Goal: Task Accomplishment & Management: Complete application form

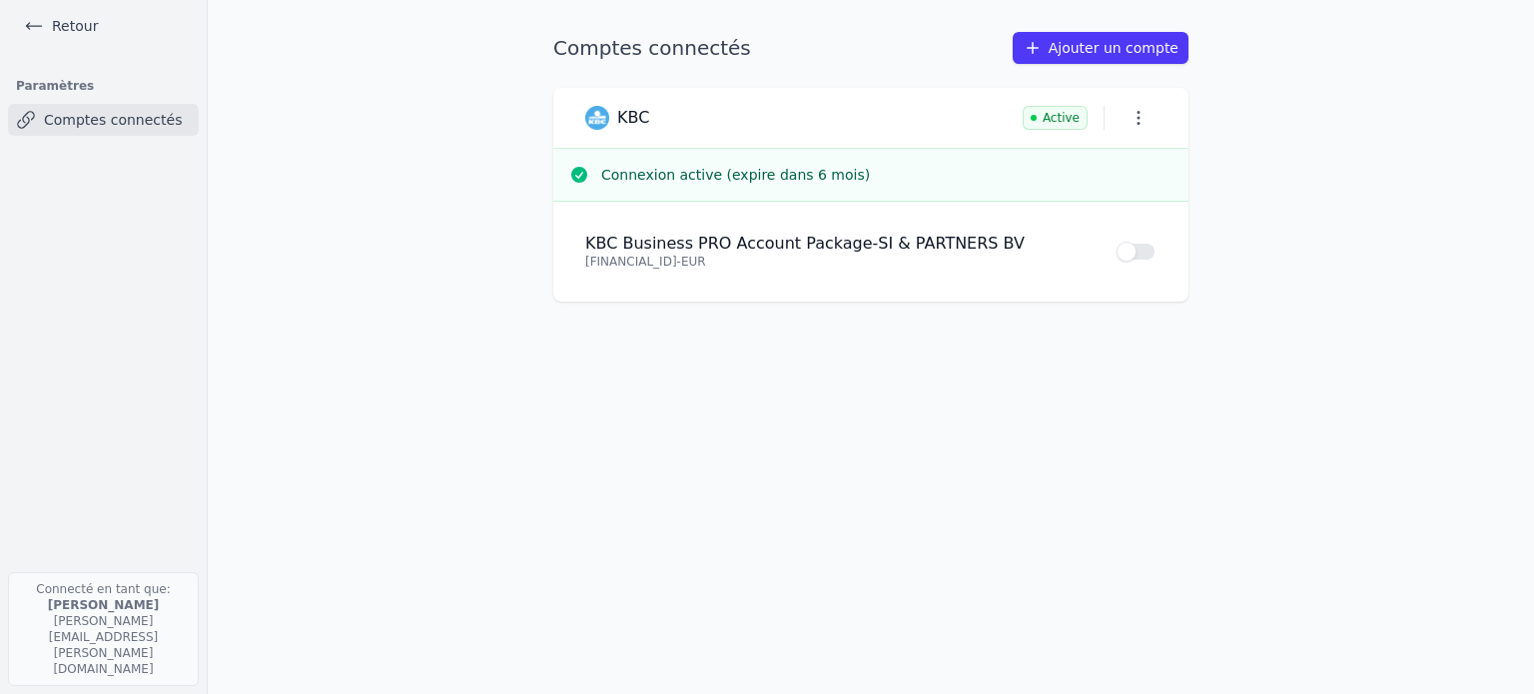
click at [64, 22] on link "Retour" at bounding box center [61, 26] width 90 height 28
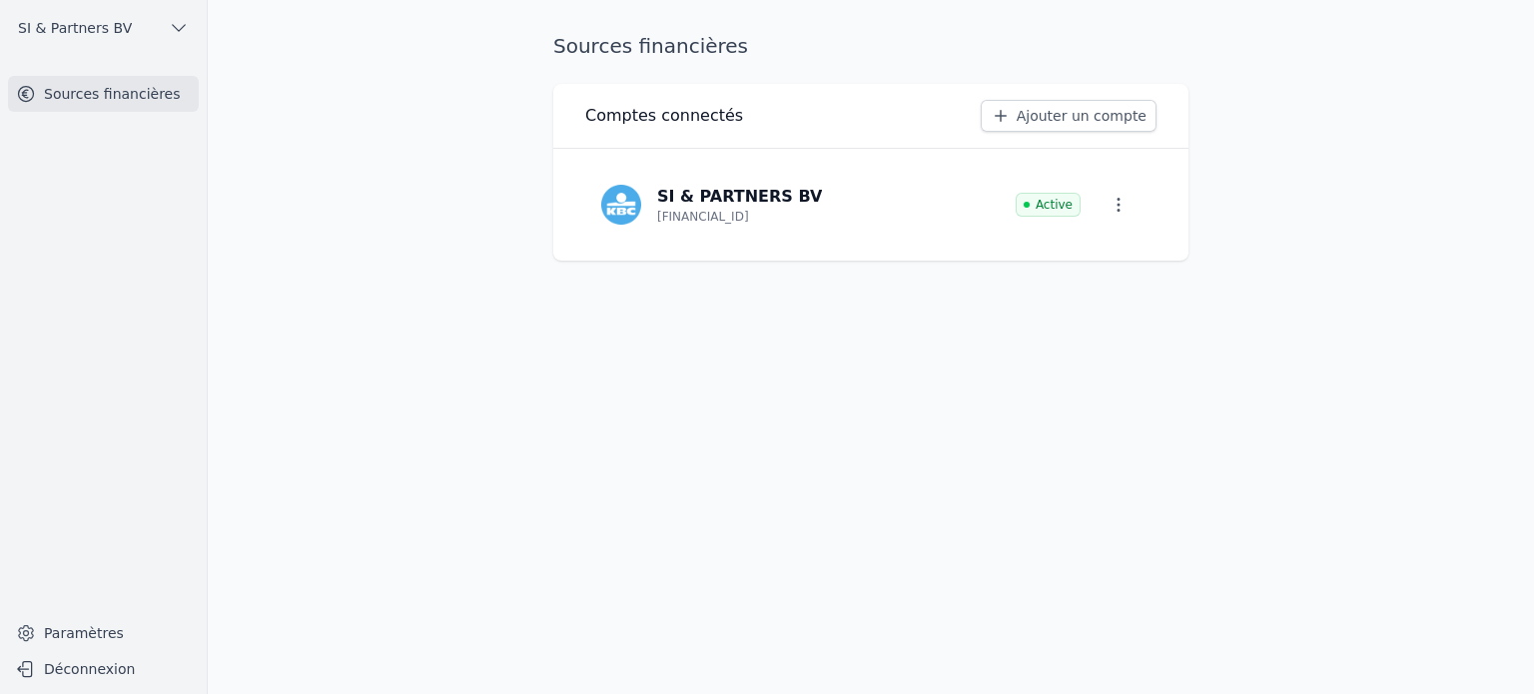
click at [48, 30] on span "SI & Partners BV" at bounding box center [75, 28] width 114 height 20
click at [108, 70] on span "SI & Partners BV" at bounding box center [139, 72] width 114 height 20
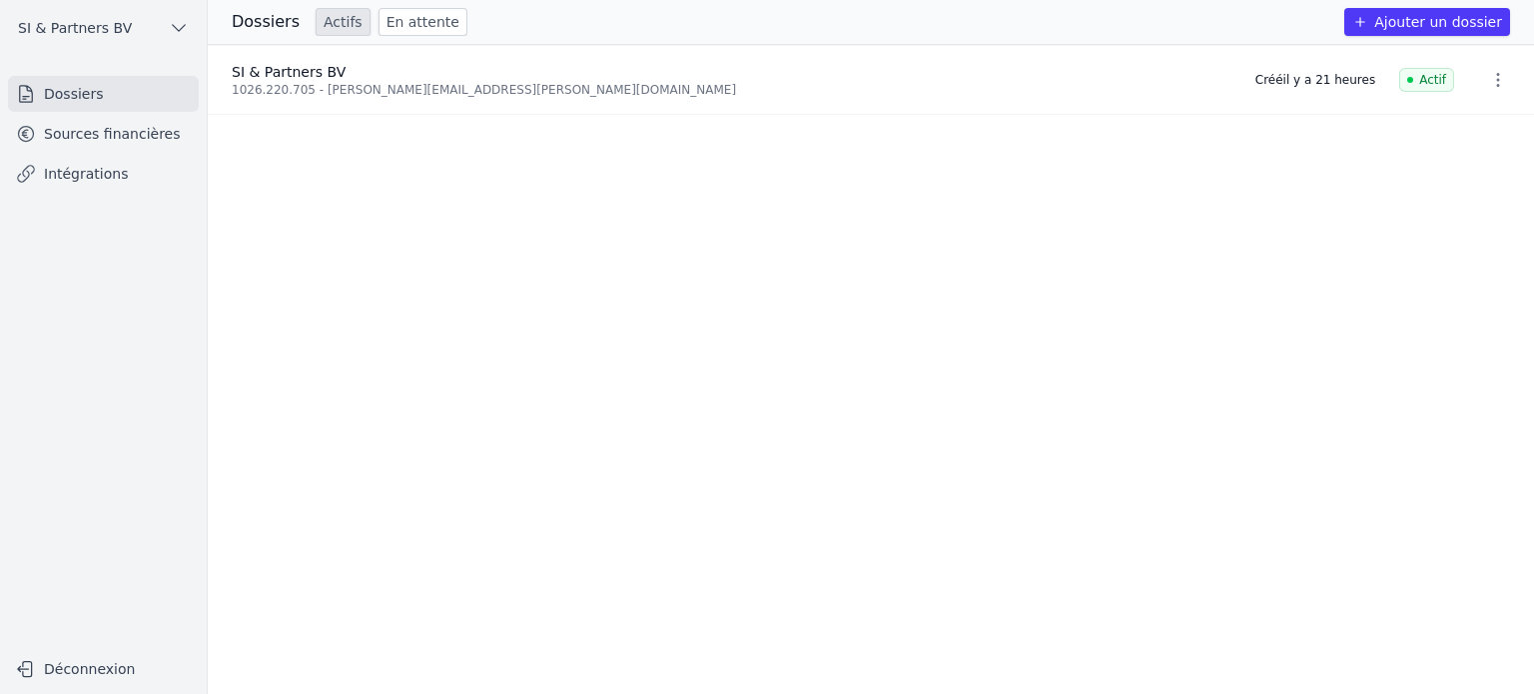
click at [1411, 23] on button "Ajouter un dossier" at bounding box center [1427, 22] width 166 height 28
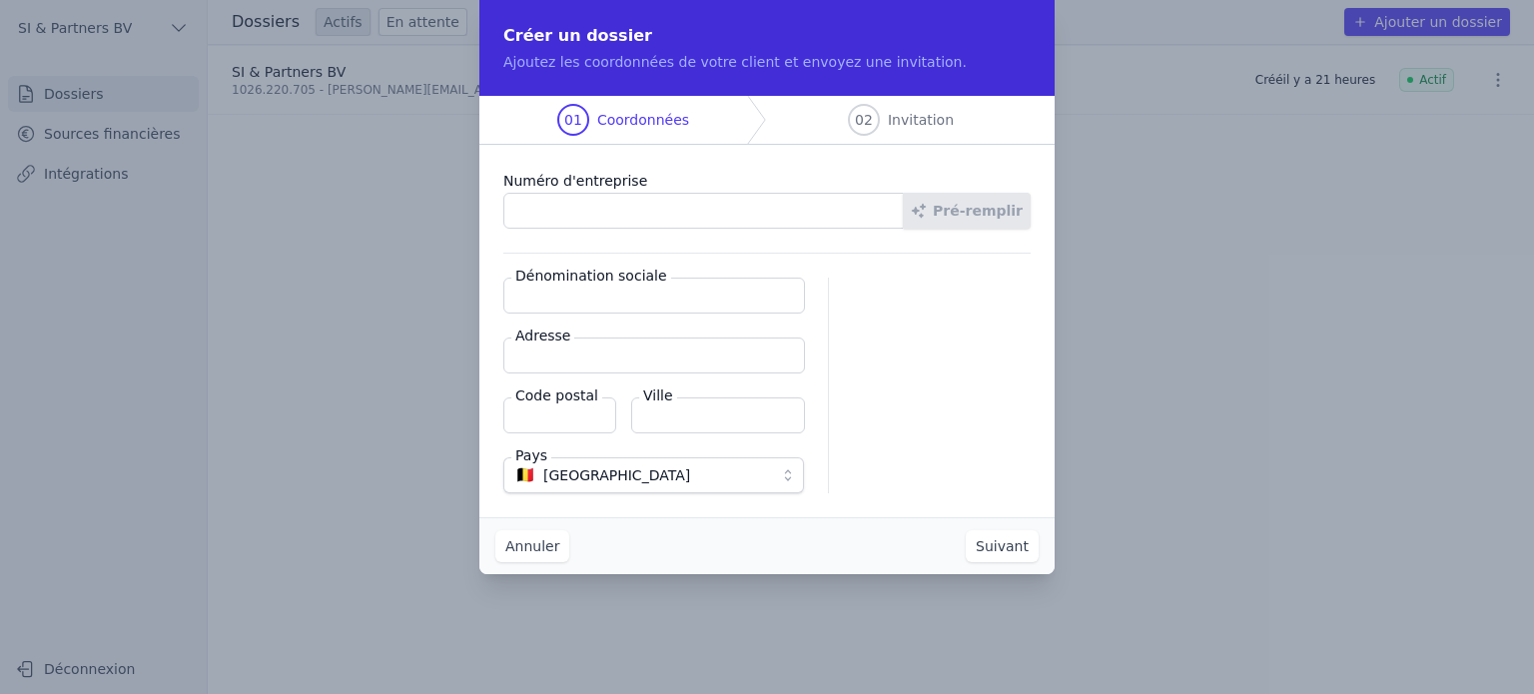
click at [821, 220] on input "Numéro d'entreprise" at bounding box center [703, 211] width 401 height 36
click at [818, 215] on input "Numéro d'entreprise" at bounding box center [703, 211] width 401 height 36
type input "1005.038.279"
click at [986, 210] on button "Pré-remplir" at bounding box center [967, 211] width 128 height 36
type input "KNG CONSTRUCT SRL"
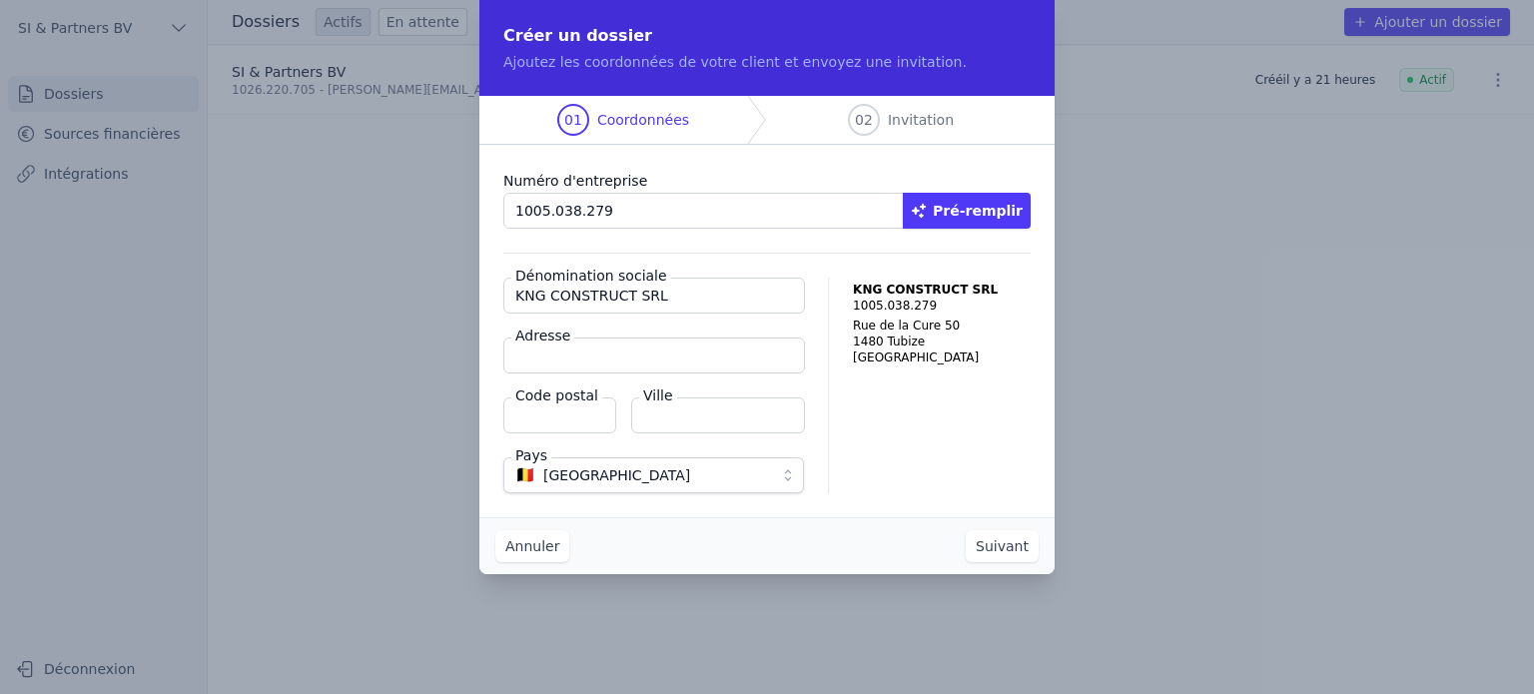
type input "Rue de la Cure 50"
type input "1480"
type input "Tubize"
click at [1003, 542] on button "Suivant" at bounding box center [1002, 546] width 73 height 32
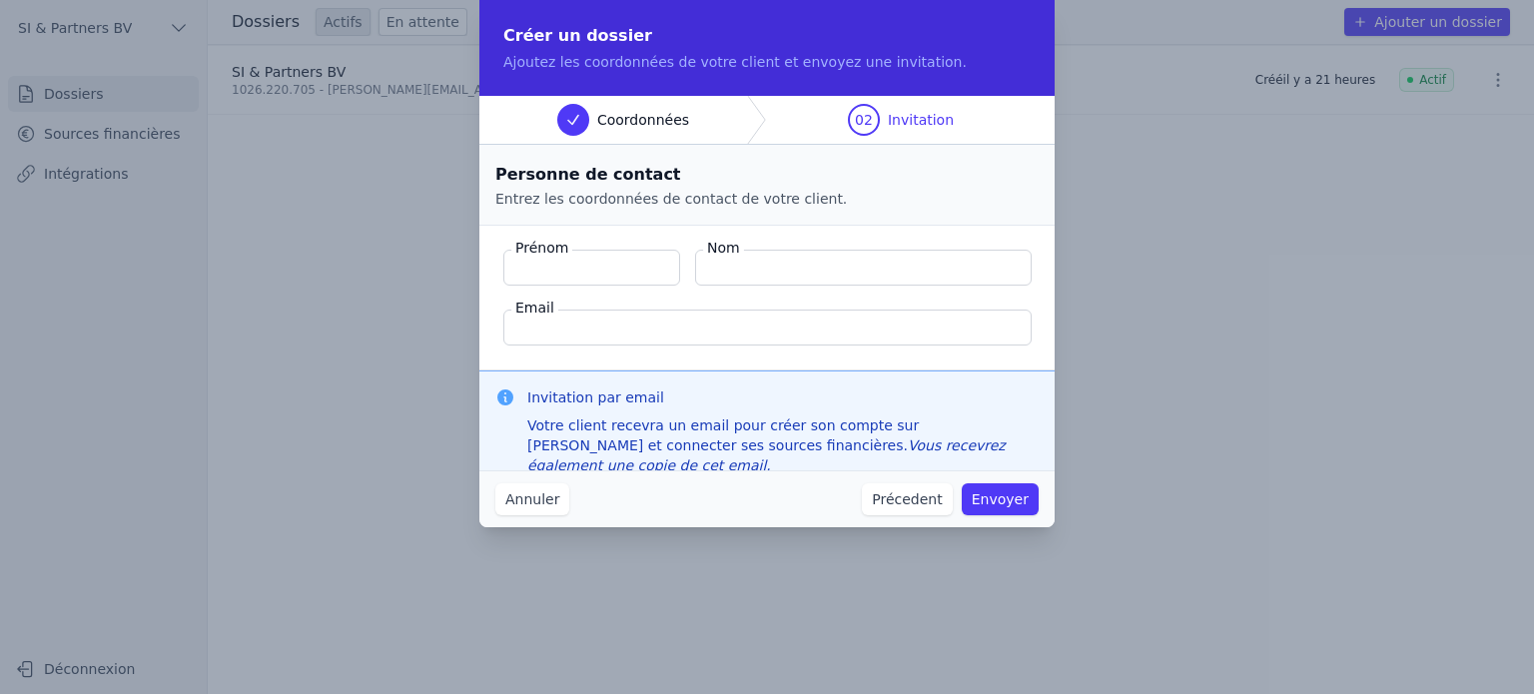
click at [562, 268] on input "Prénom" at bounding box center [591, 268] width 177 height 36
type input "t"
type input "[PERSON_NAME]"
click at [744, 271] on input "Nom" at bounding box center [863, 268] width 337 height 36
paste input "Stoyanova"
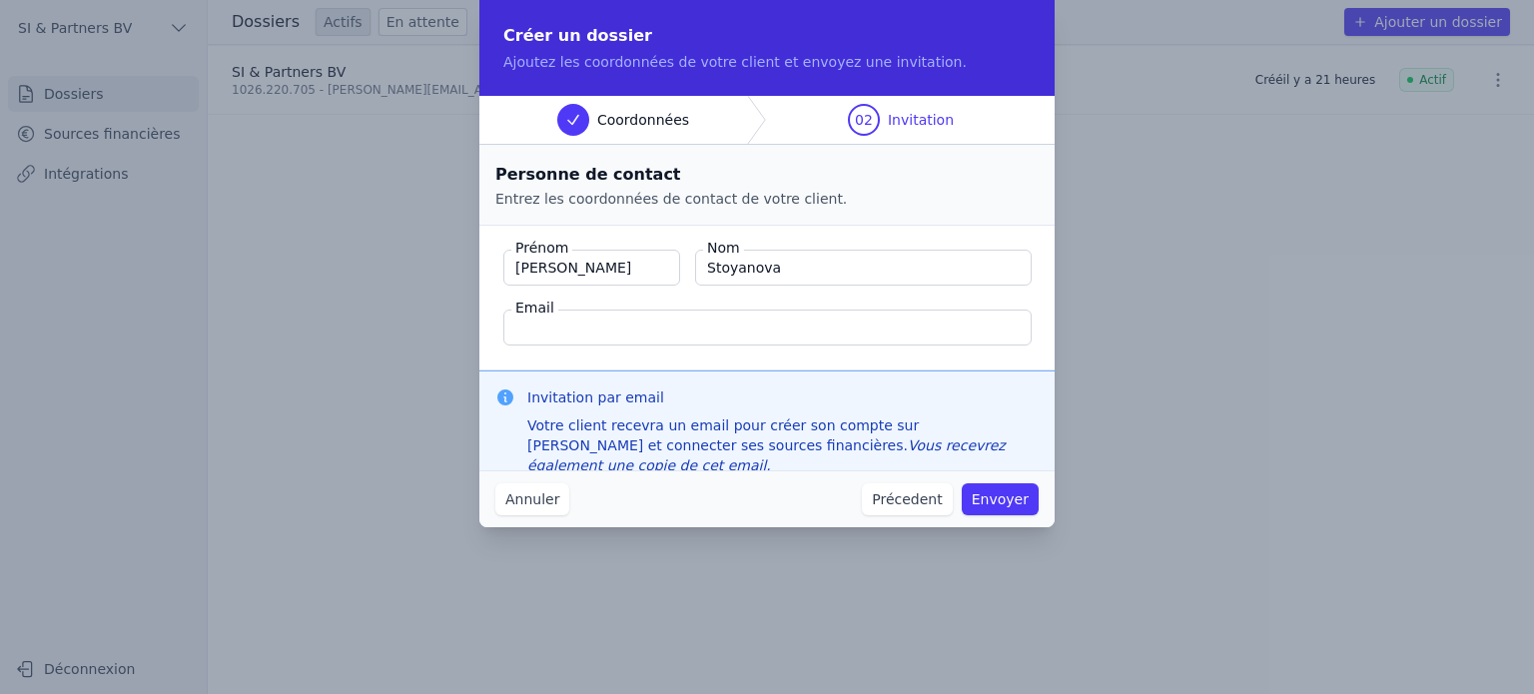
type input "Stoyanova"
click at [666, 331] on input "Email" at bounding box center [767, 328] width 528 height 36
drag, startPoint x: 595, startPoint y: 277, endPoint x: 524, endPoint y: 269, distance: 71.4
click at [524, 269] on input "[PERSON_NAME]" at bounding box center [591, 268] width 177 height 36
type input "[PERSON_NAME]"
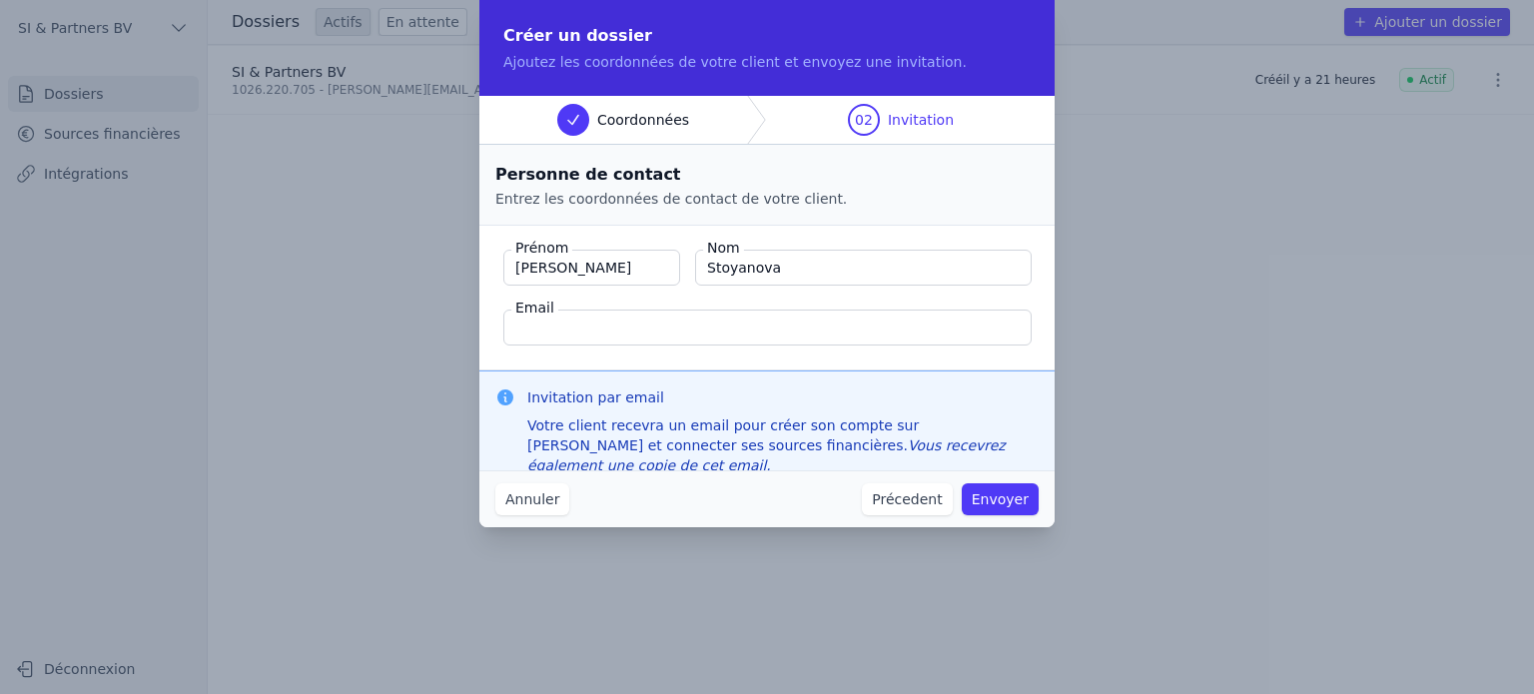
click at [547, 321] on input "Email" at bounding box center [767, 328] width 528 height 36
paste input "[EMAIL_ADDRESS][DOMAIN_NAME]"
type input "[EMAIL_ADDRESS][DOMAIN_NAME]"
click at [1009, 494] on button "Envoyer" at bounding box center [1000, 499] width 77 height 32
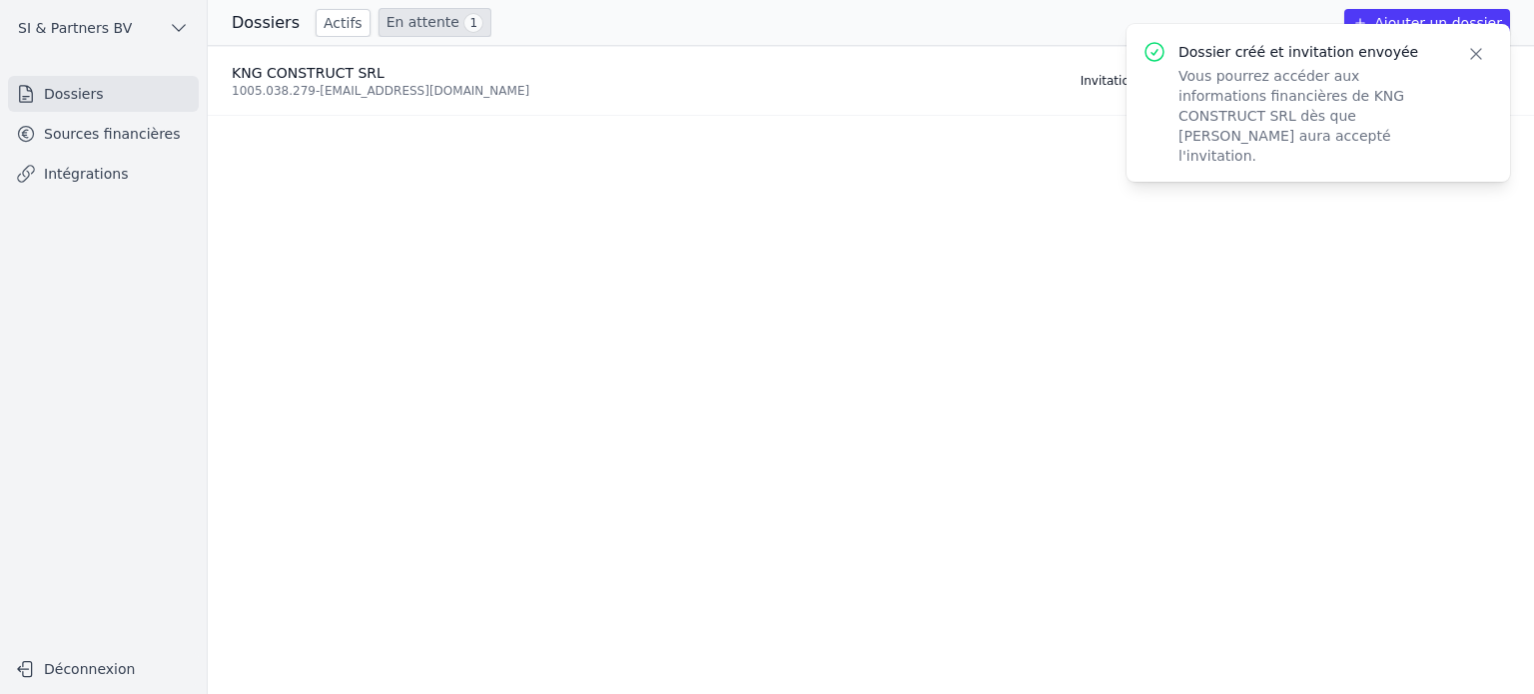
click at [406, 35] on link "En attente 1" at bounding box center [435, 22] width 113 height 29
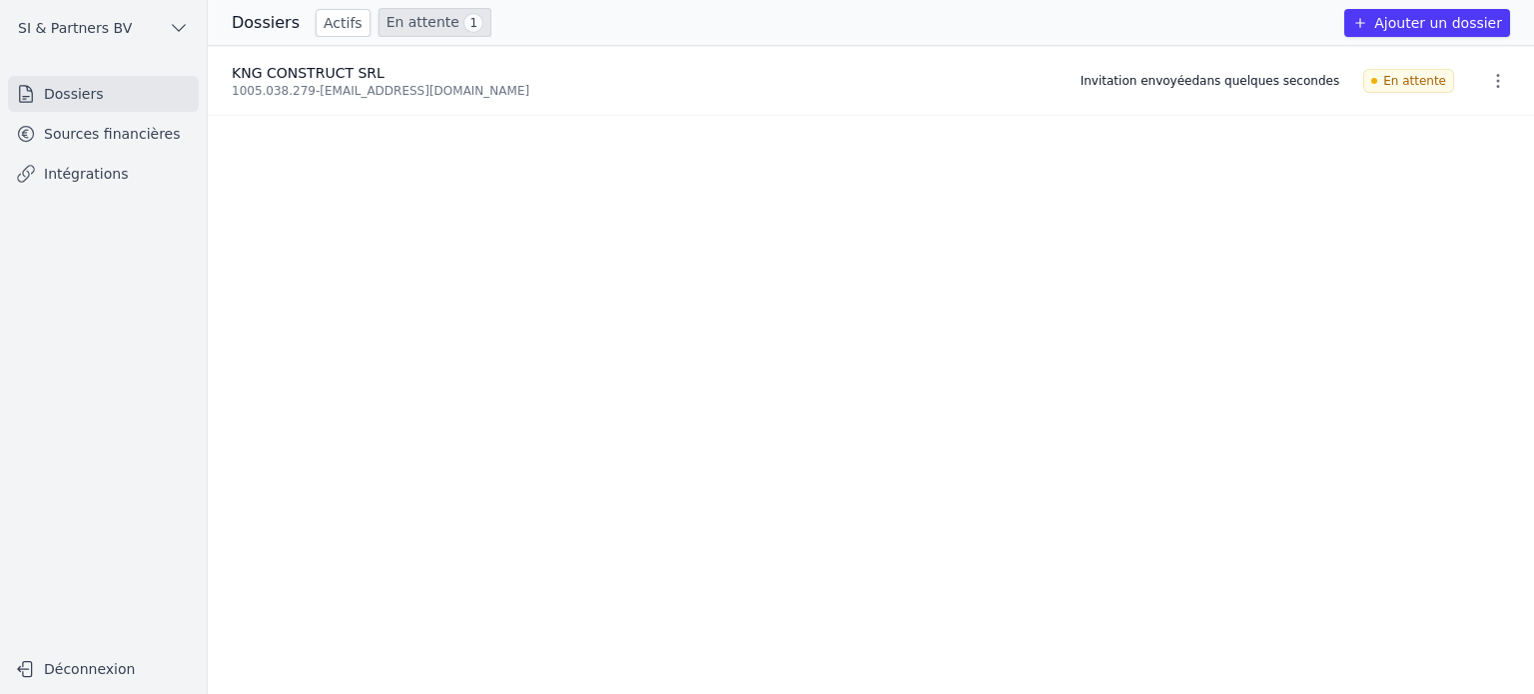
click at [333, 22] on link "Actifs" at bounding box center [343, 23] width 55 height 28
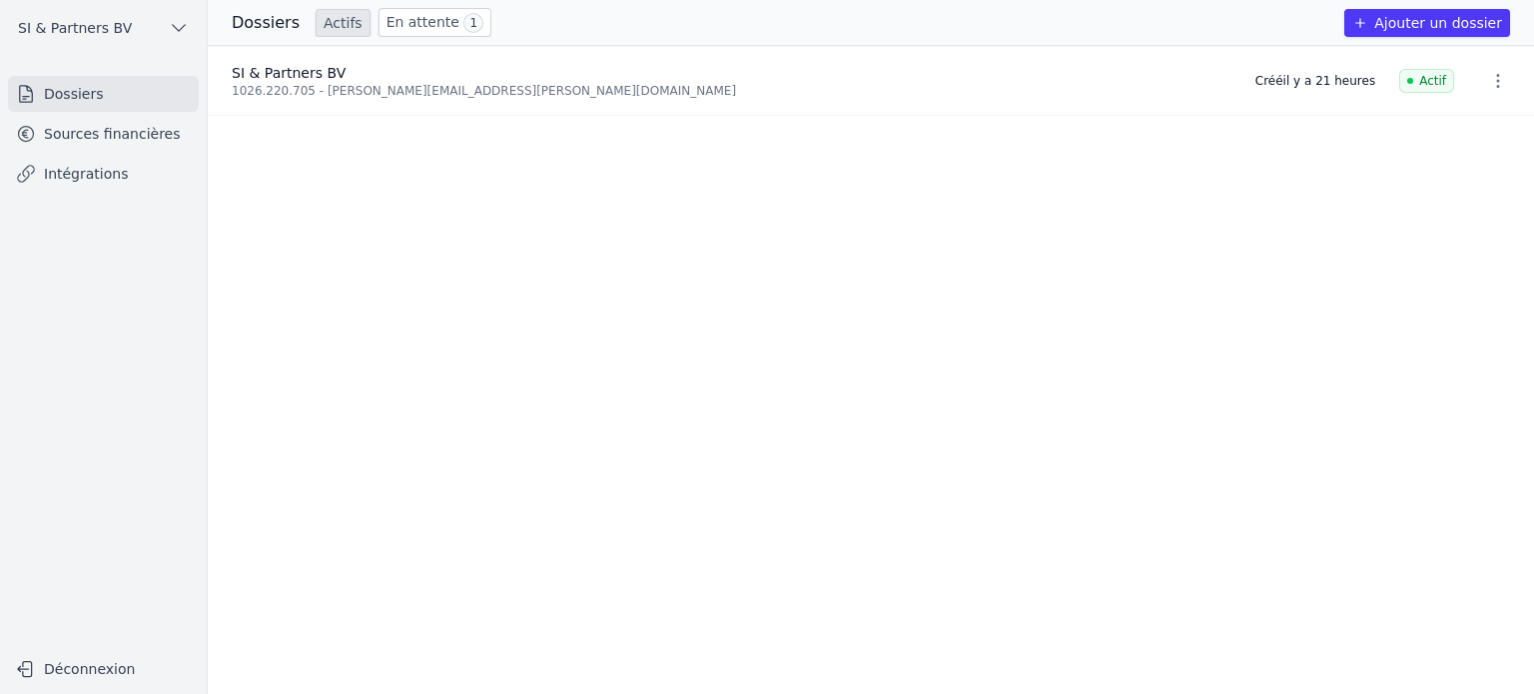
click at [437, 19] on link "En attente 1" at bounding box center [435, 22] width 113 height 29
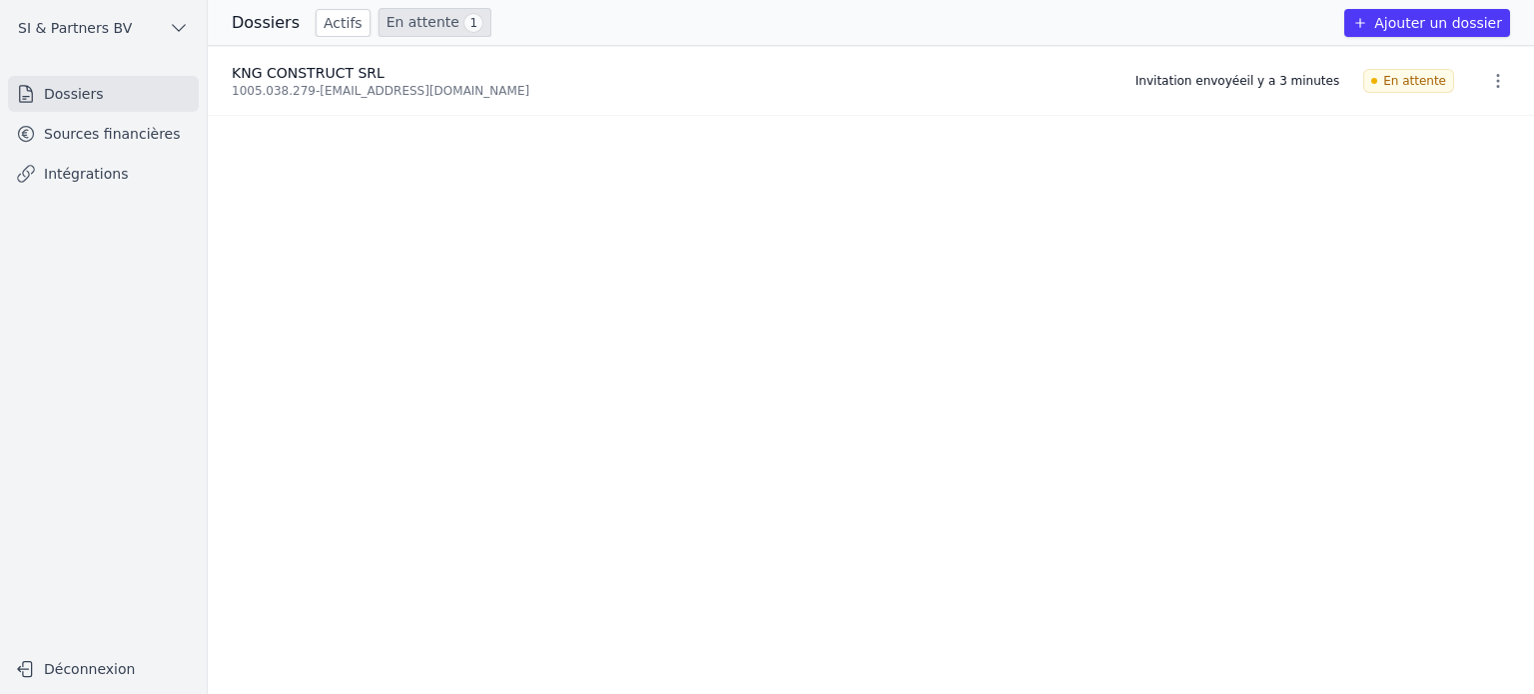
click at [1498, 79] on icon "button" at bounding box center [1498, 81] width 20 height 20
click at [1070, 288] on div at bounding box center [767, 347] width 1534 height 694
click at [71, 135] on link "Sources financières" at bounding box center [103, 134] width 191 height 36
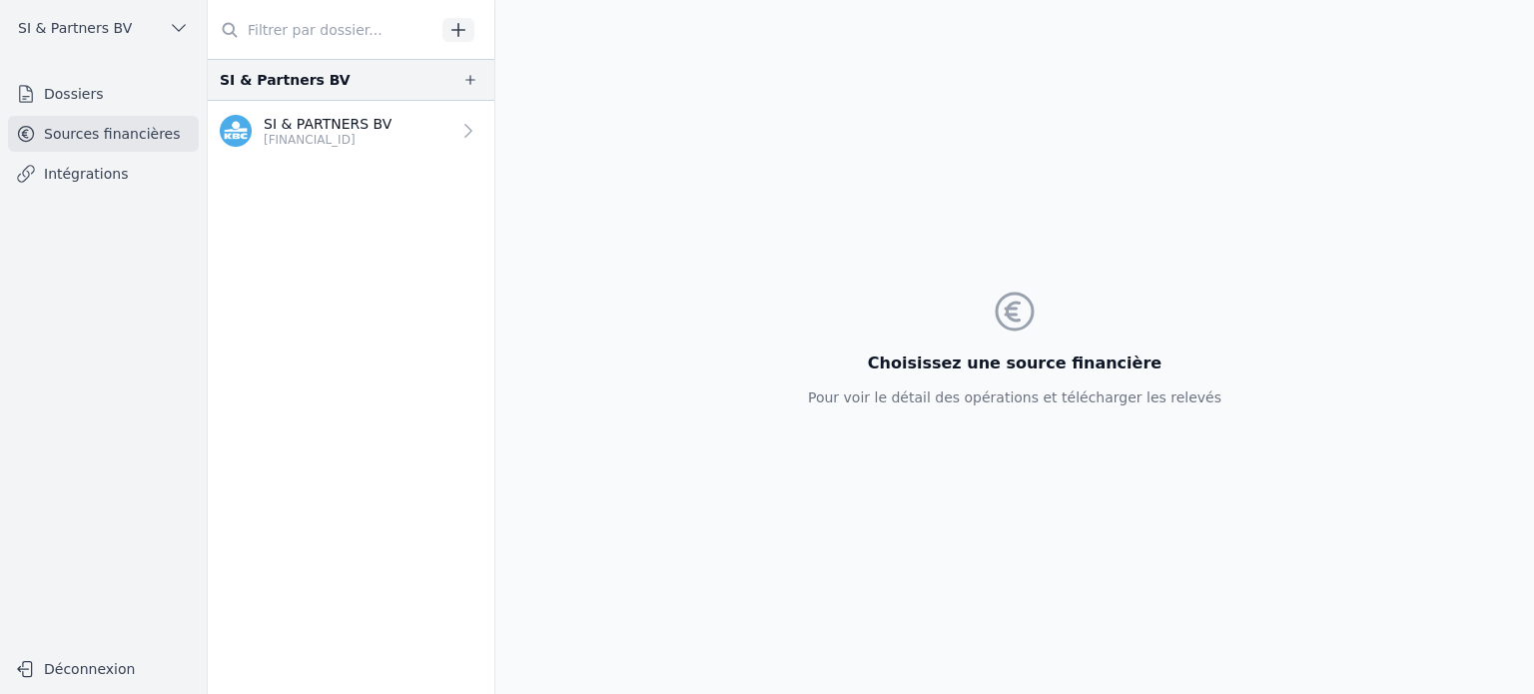
click at [64, 91] on link "Dossiers" at bounding box center [103, 94] width 191 height 36
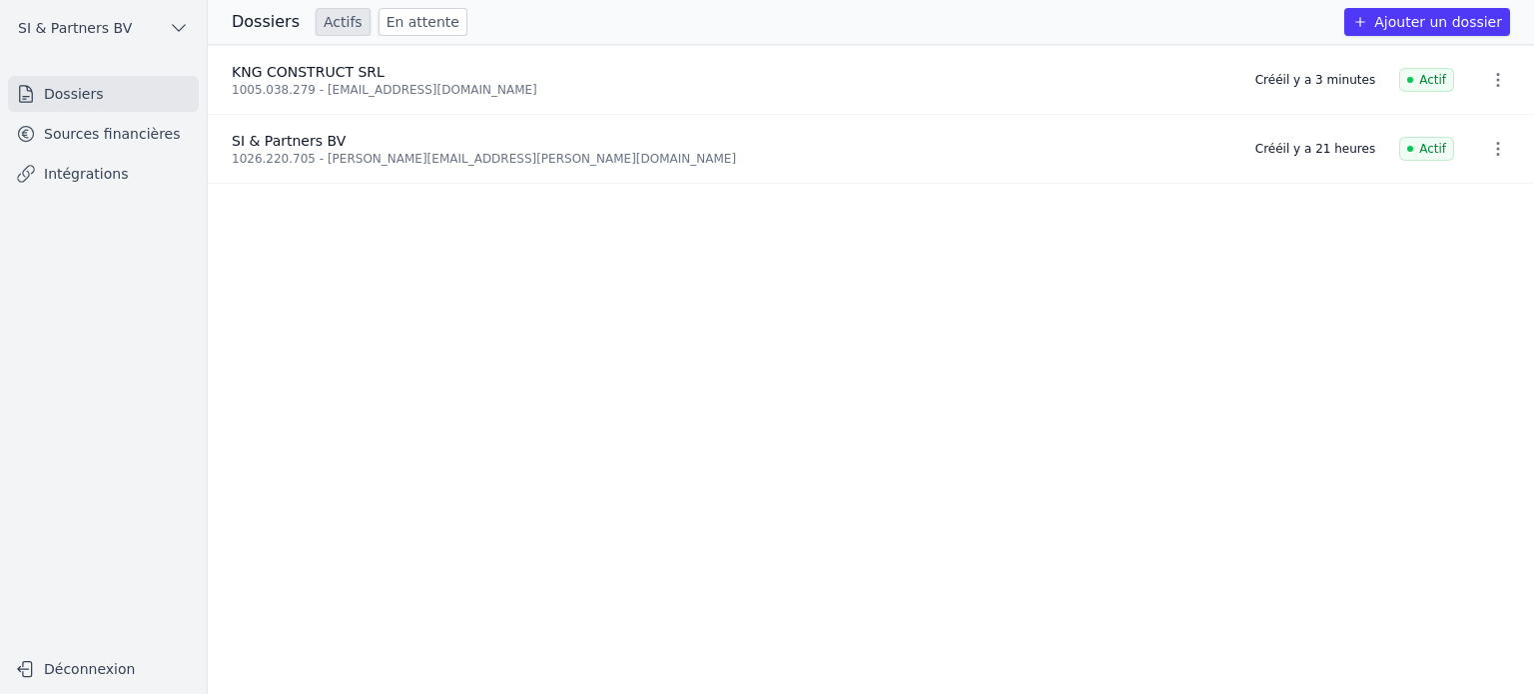
click at [397, 31] on link "En attente" at bounding box center [423, 22] width 89 height 28
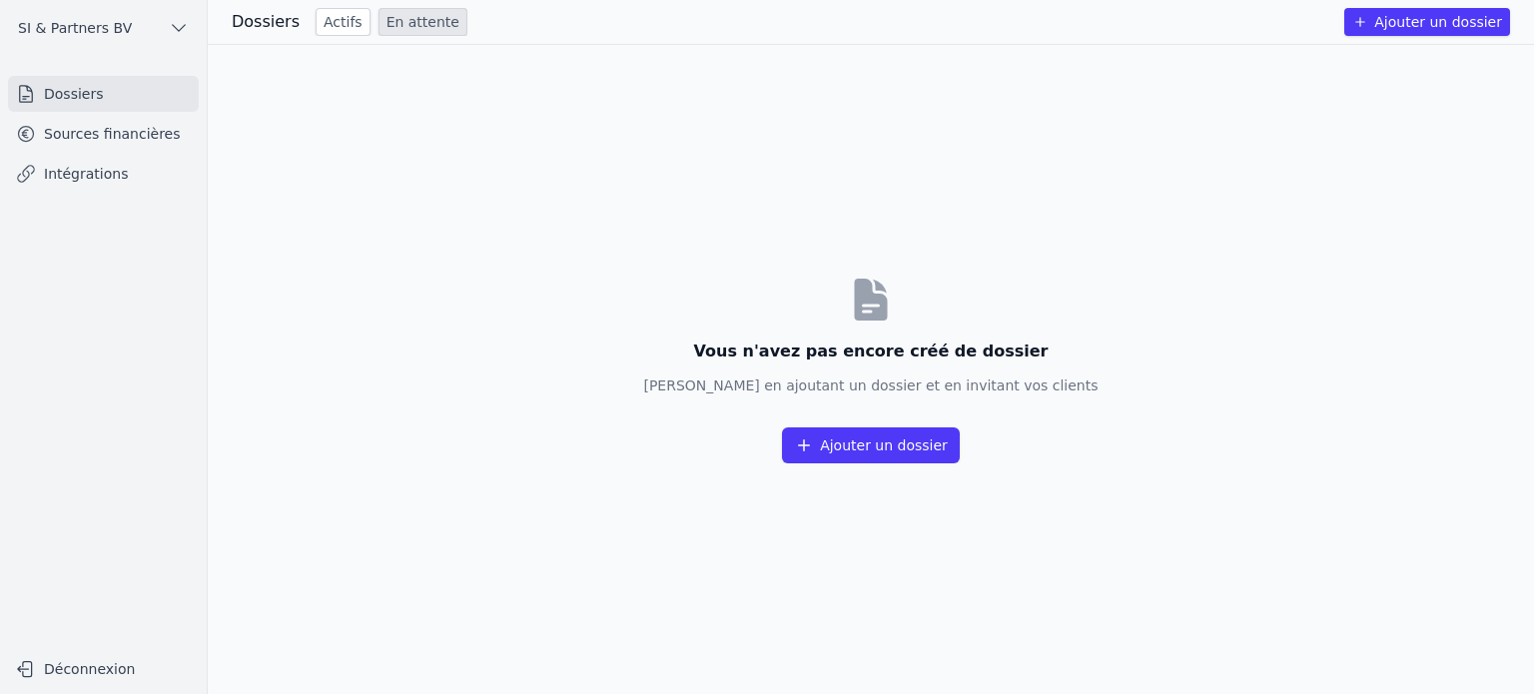
click at [340, 27] on link "Actifs" at bounding box center [343, 22] width 55 height 28
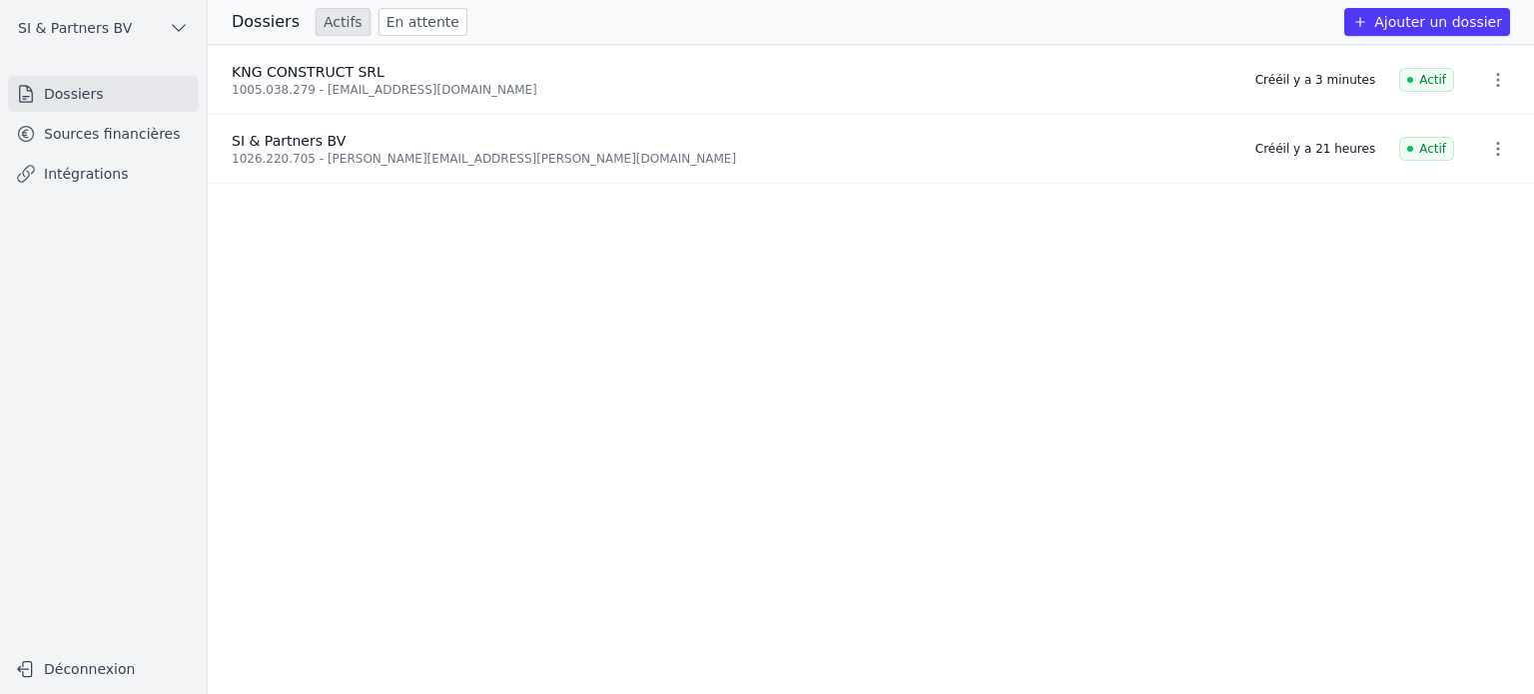
click at [447, 384] on ul "KNG CONSTRUCT SRL 1005.038.279 - [EMAIL_ADDRESS][DOMAIN_NAME] Créé il y a 3 min…" at bounding box center [871, 369] width 1326 height 649
click at [1496, 78] on icon "button" at bounding box center [1498, 80] width 20 height 20
click at [1171, 80] on div at bounding box center [767, 347] width 1534 height 694
click at [292, 76] on span "KNG CONSTRUCT SRL" at bounding box center [308, 72] width 153 height 16
click at [349, 83] on div "1005.038.279 - [EMAIL_ADDRESS][DOMAIN_NAME]" at bounding box center [732, 90] width 1000 height 16
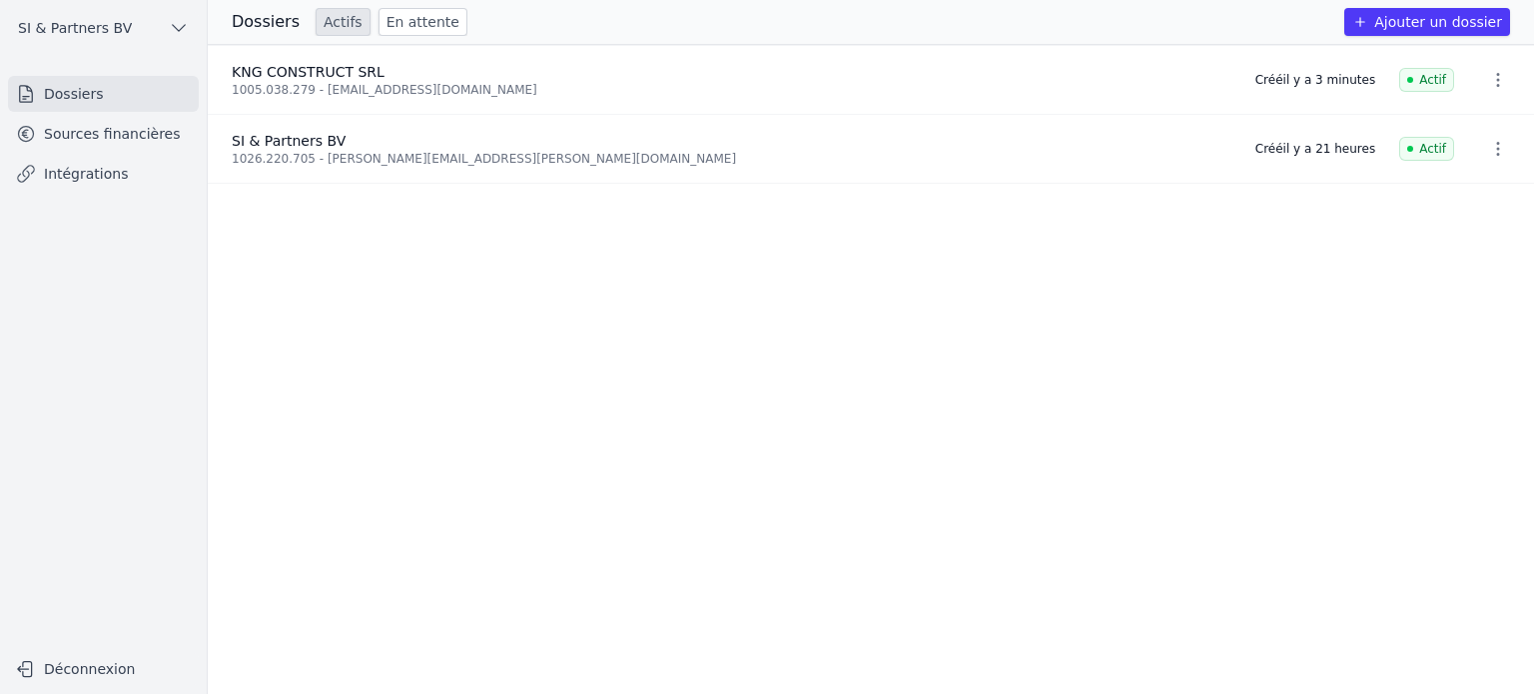
click at [125, 136] on link "Sources financières" at bounding box center [103, 134] width 191 height 36
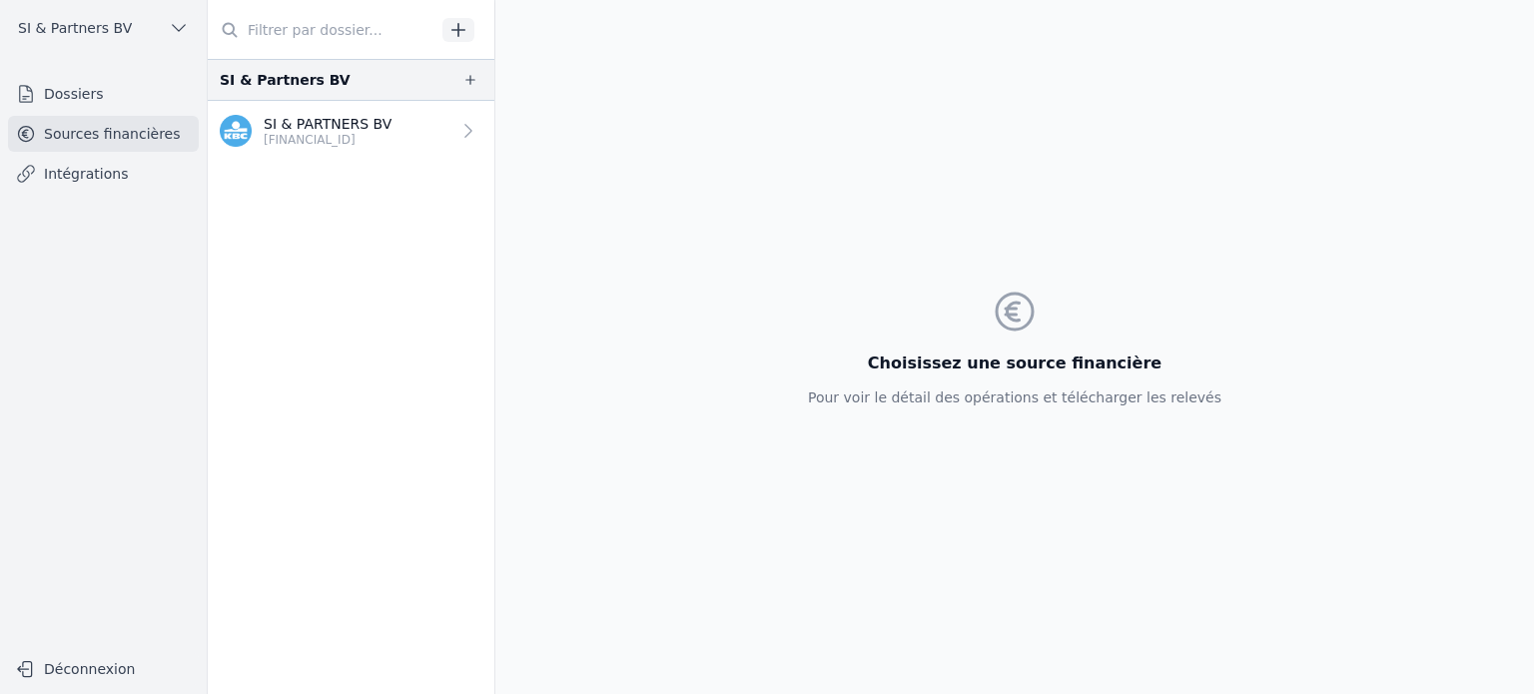
click at [370, 35] on input "text" at bounding box center [322, 30] width 228 height 36
click at [454, 25] on icon "button" at bounding box center [458, 30] width 20 height 20
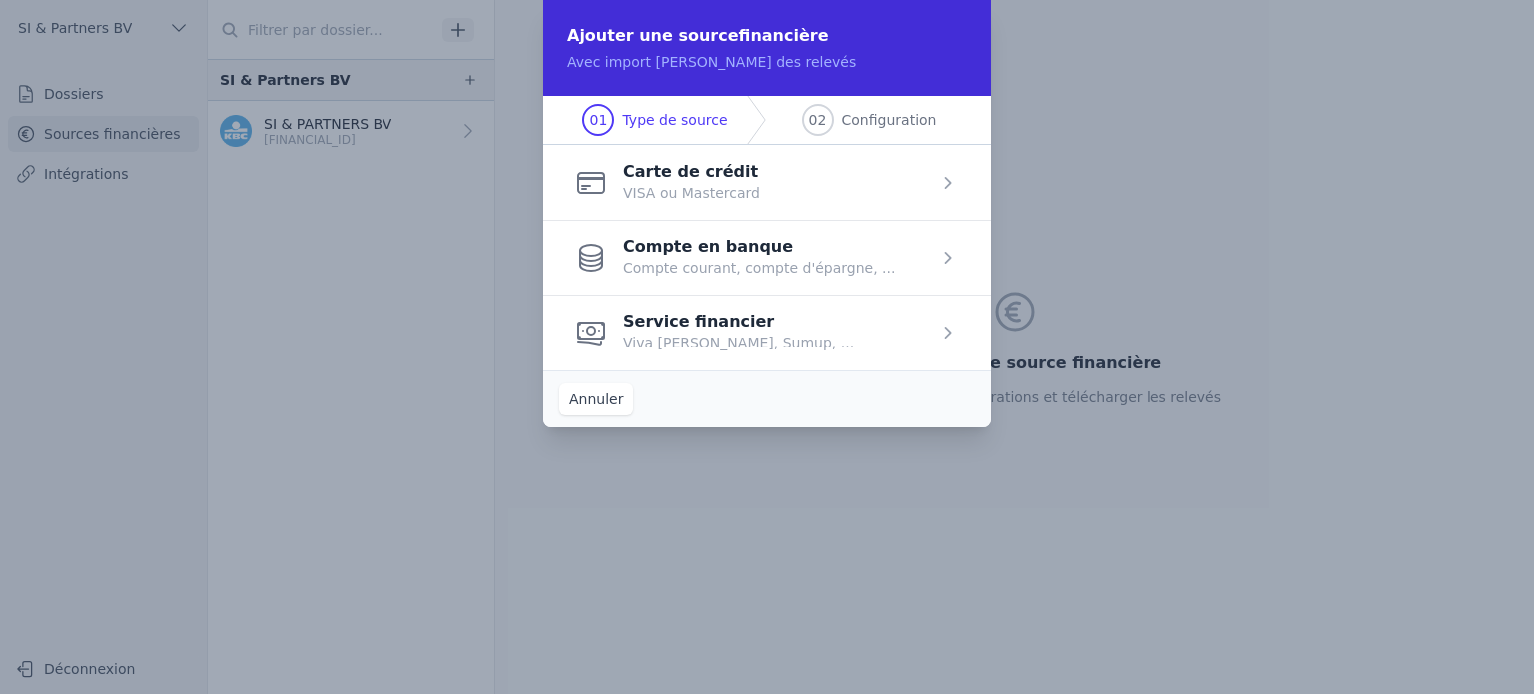
click at [684, 267] on span "button" at bounding box center [766, 257] width 447 height 75
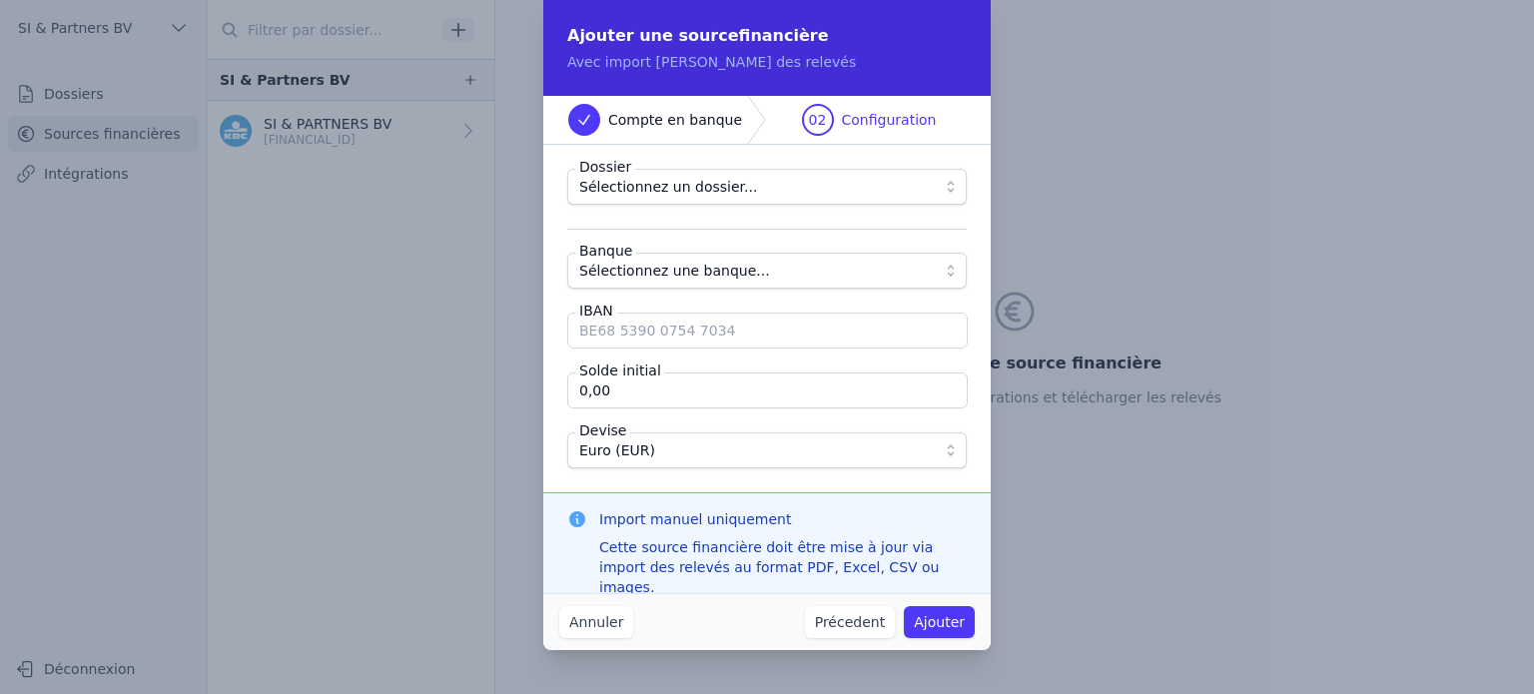
click at [670, 190] on span "Sélectionnez un dossier..." at bounding box center [668, 187] width 178 height 24
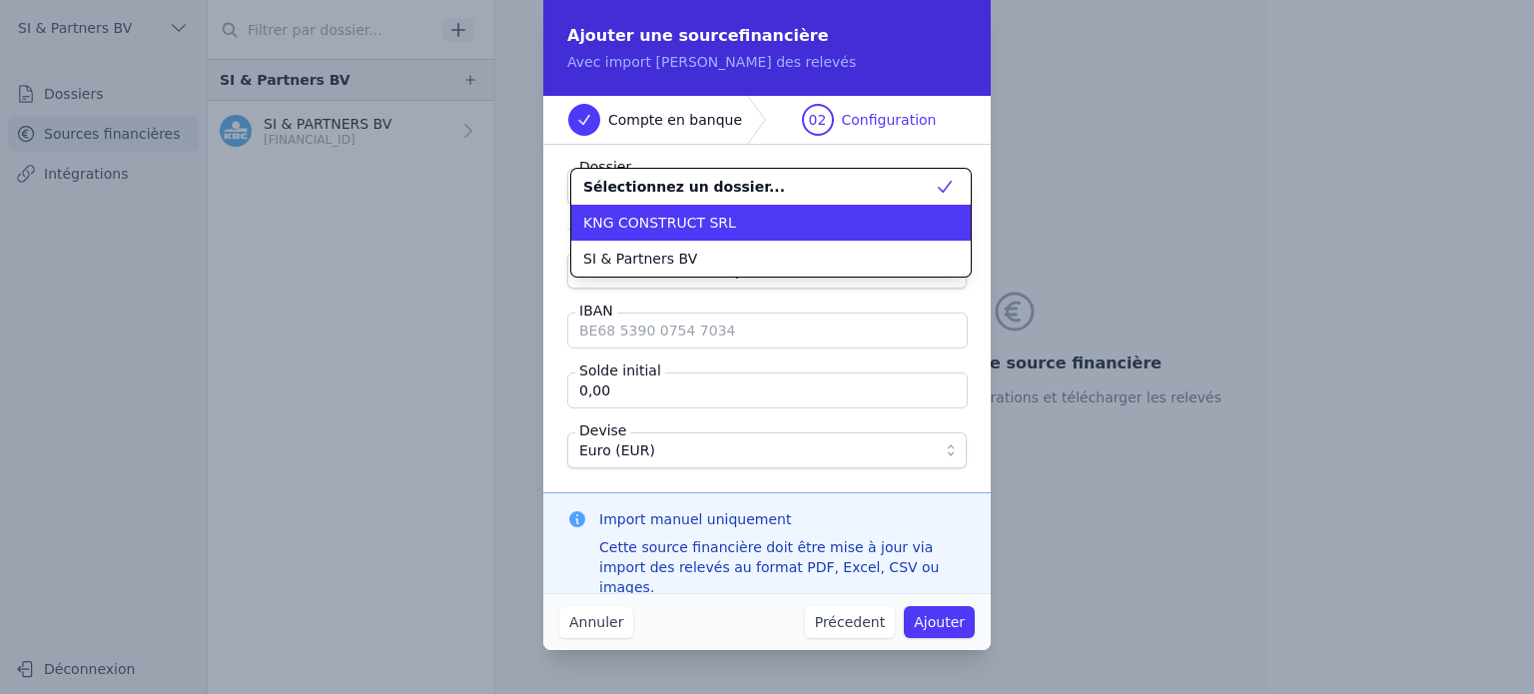
click at [661, 222] on span "KNG CONSTRUCT SRL" at bounding box center [659, 223] width 153 height 20
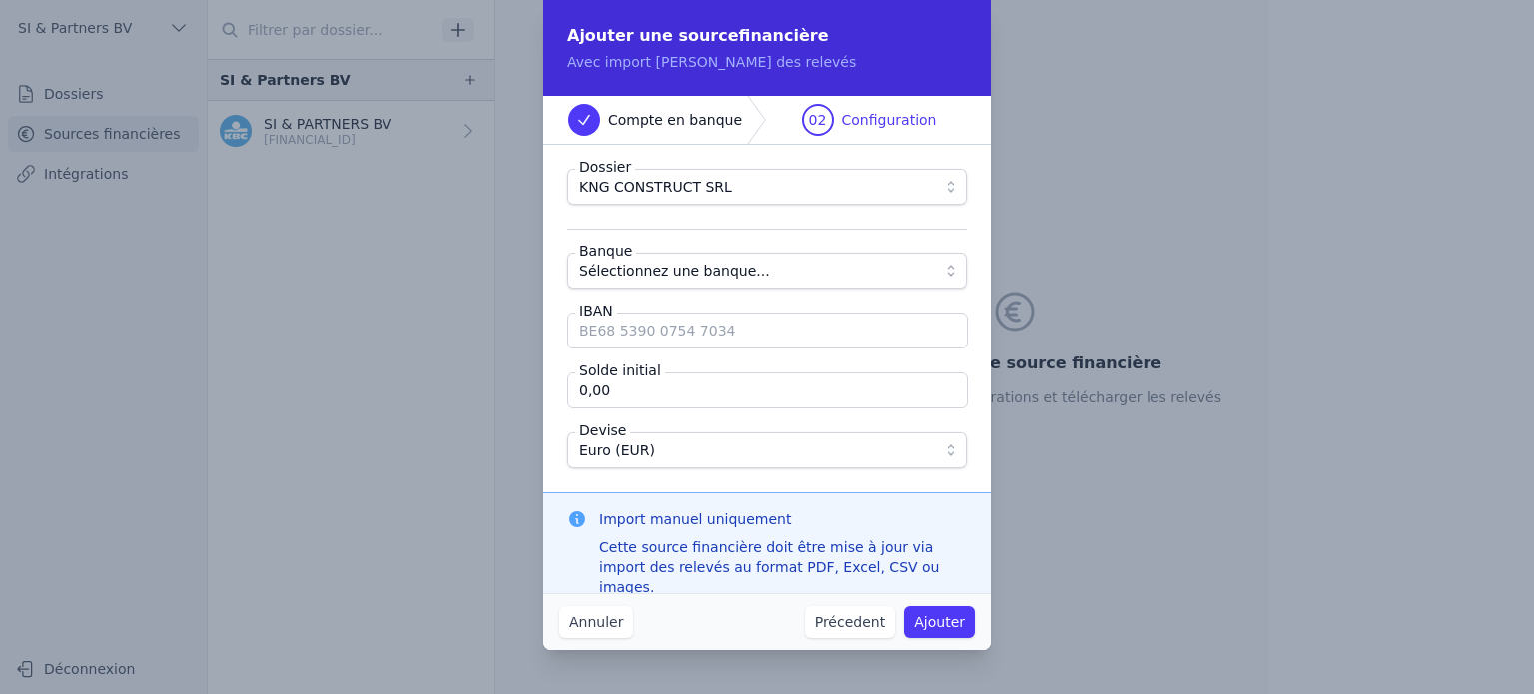
click at [634, 268] on span "Sélectionnez une banque..." at bounding box center [674, 271] width 191 height 24
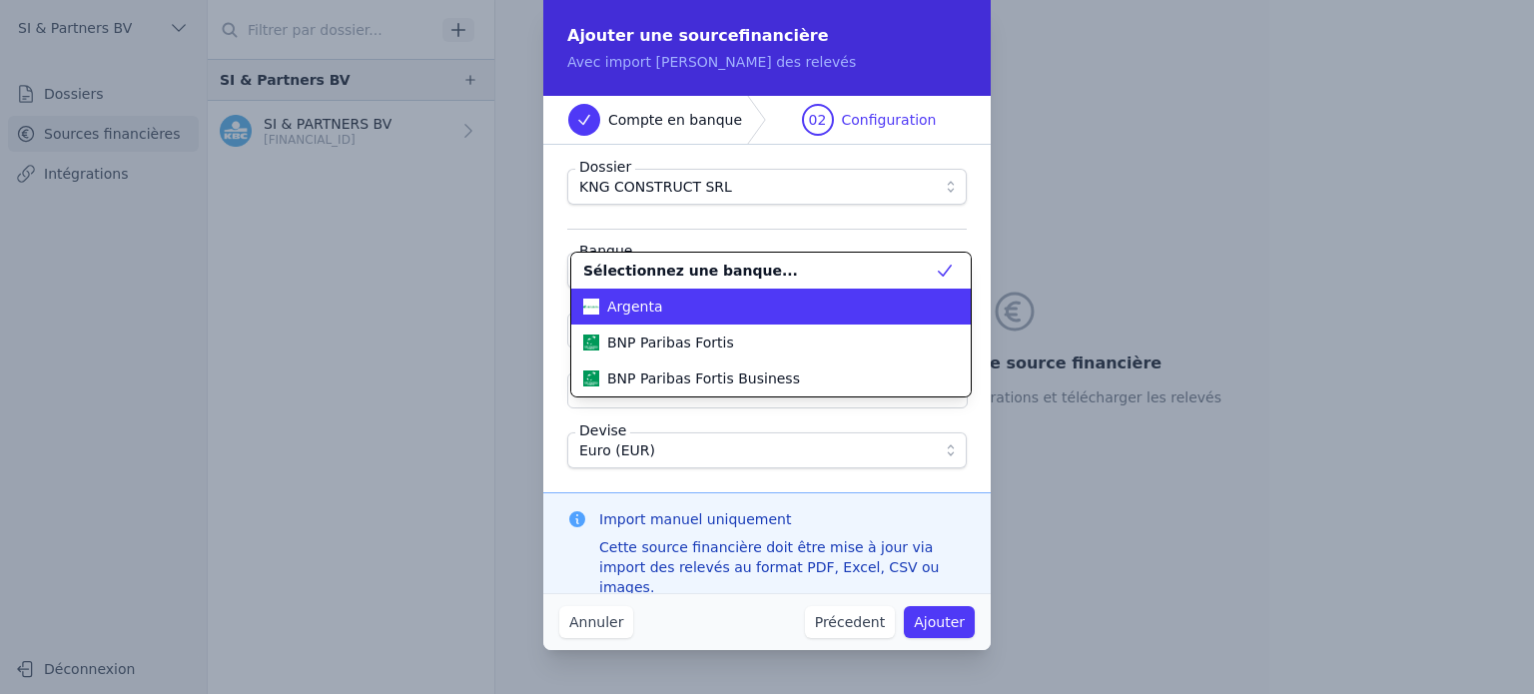
click at [621, 300] on span "Argenta" at bounding box center [635, 307] width 56 height 20
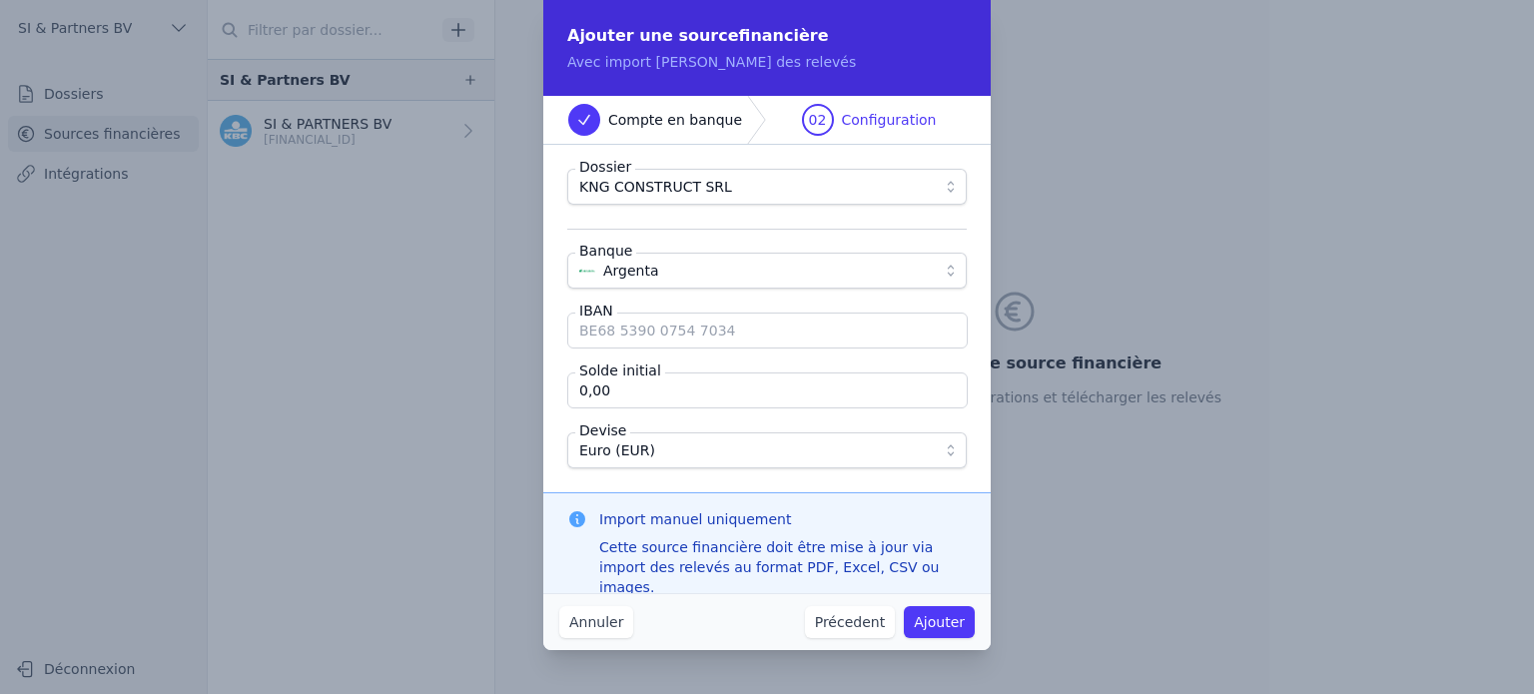
click at [620, 326] on input "IBAN" at bounding box center [767, 331] width 401 height 36
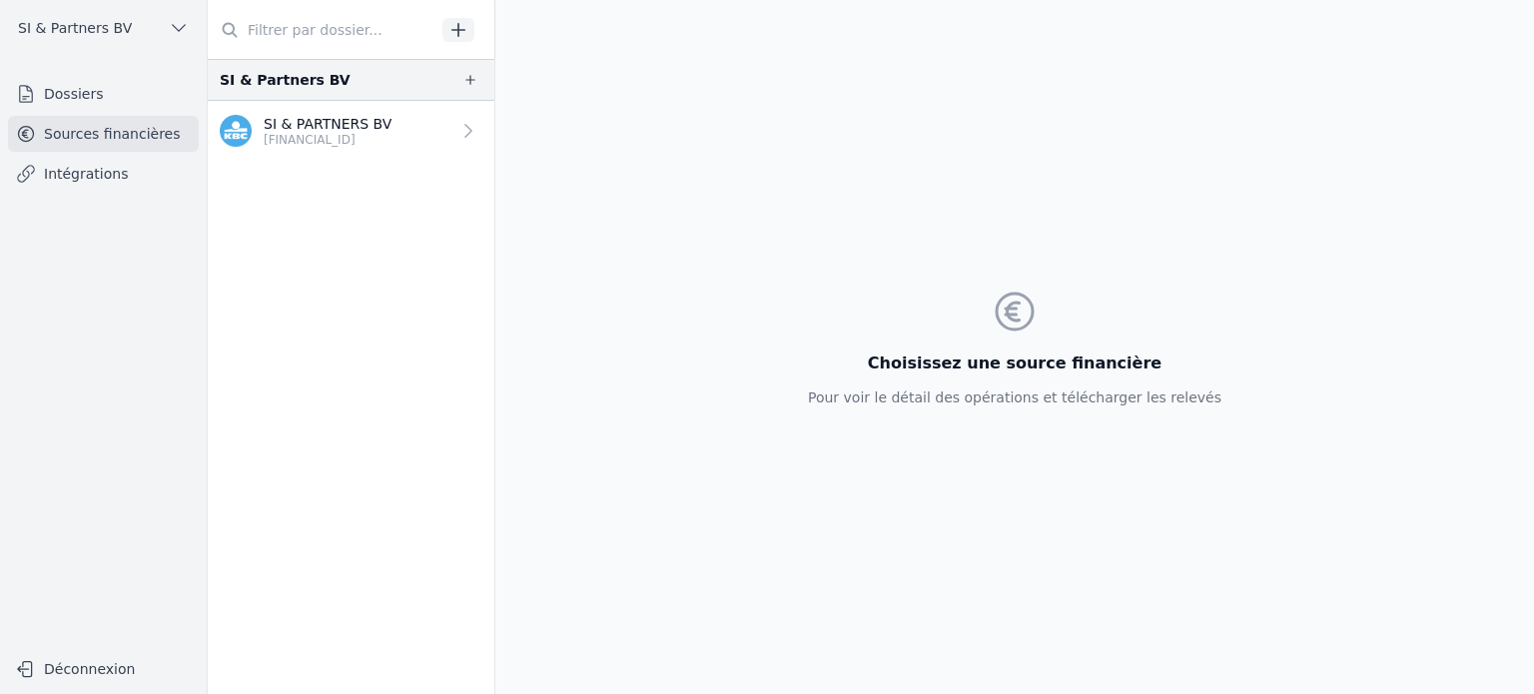
click at [458, 31] on icon "button" at bounding box center [458, 29] width 13 height 13
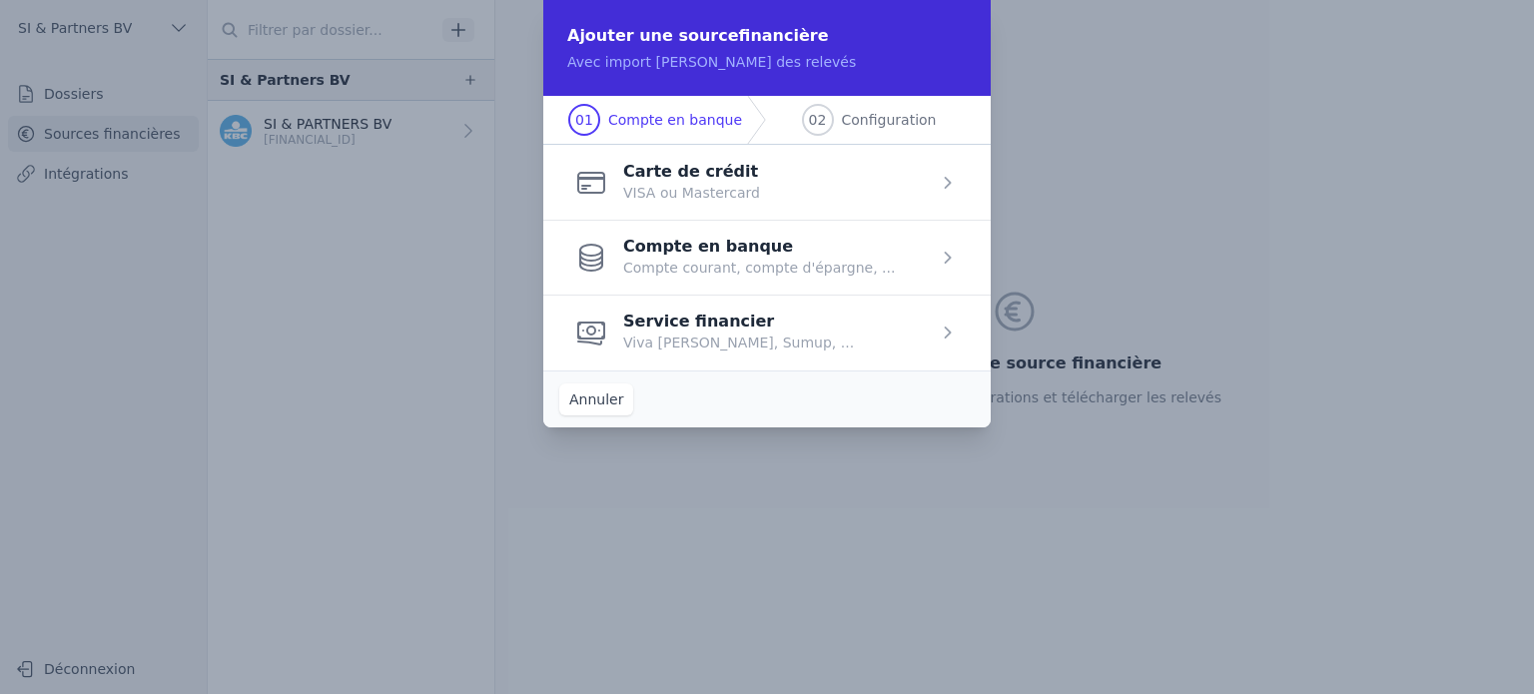
click at [659, 248] on span "button" at bounding box center [766, 257] width 447 height 75
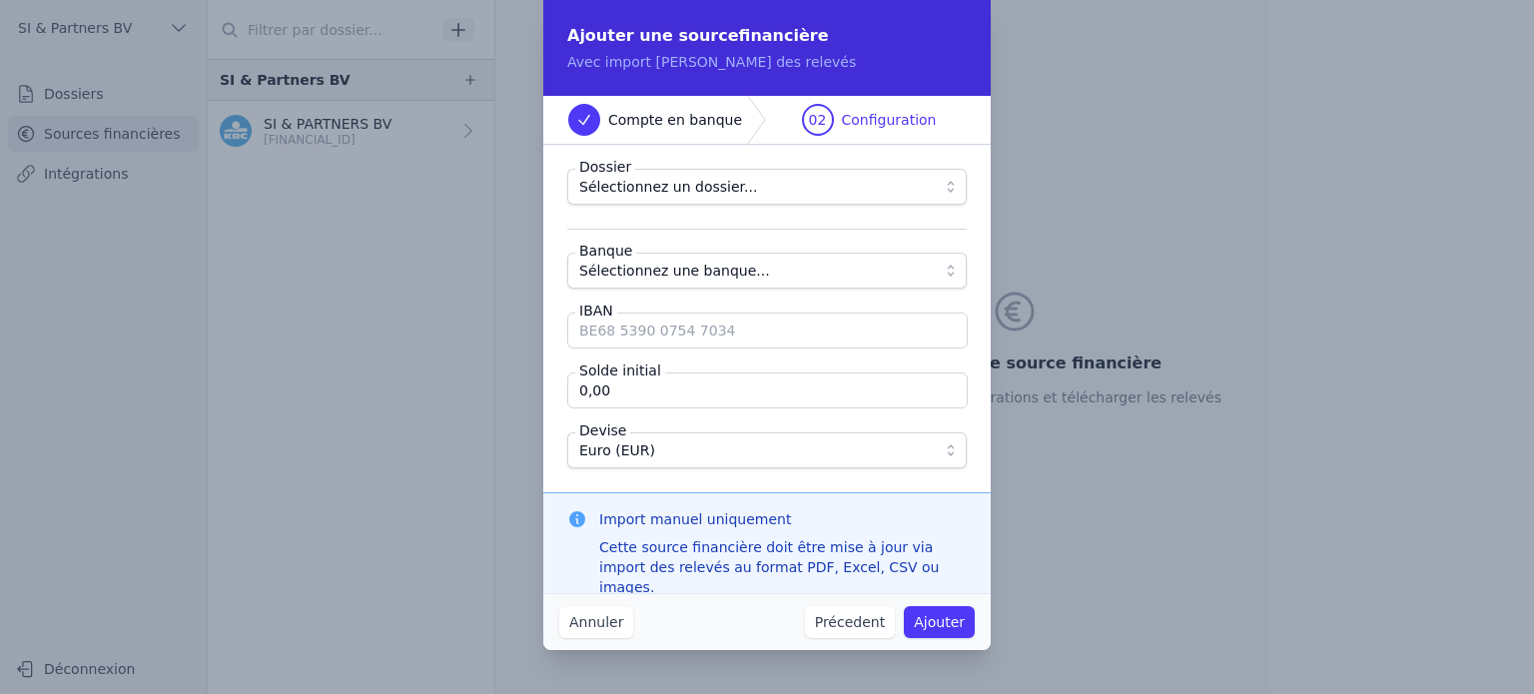
click at [674, 184] on span "Sélectionnez un dossier..." at bounding box center [668, 187] width 178 height 24
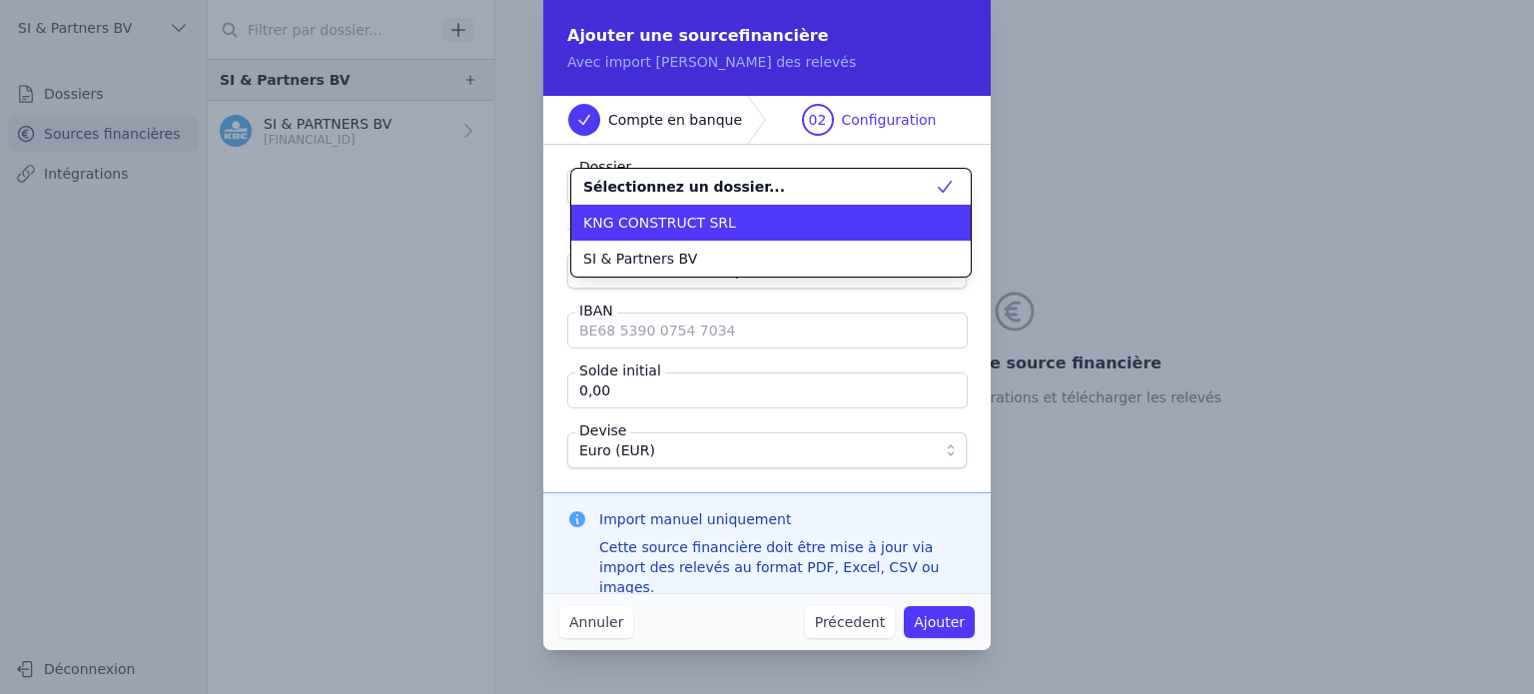
click at [648, 224] on span "KNG CONSTRUCT SRL" at bounding box center [659, 223] width 153 height 20
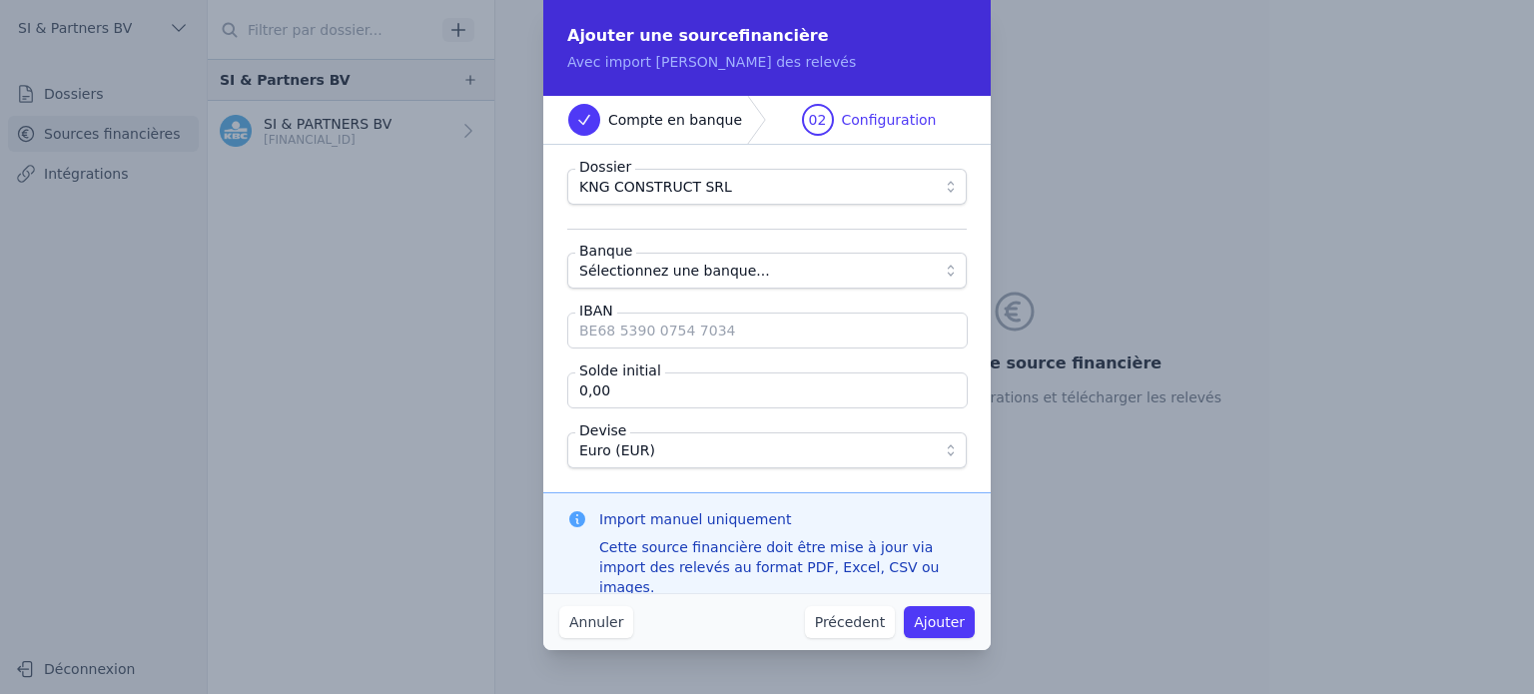
click at [634, 284] on button "Sélectionnez une banque..." at bounding box center [767, 271] width 400 height 36
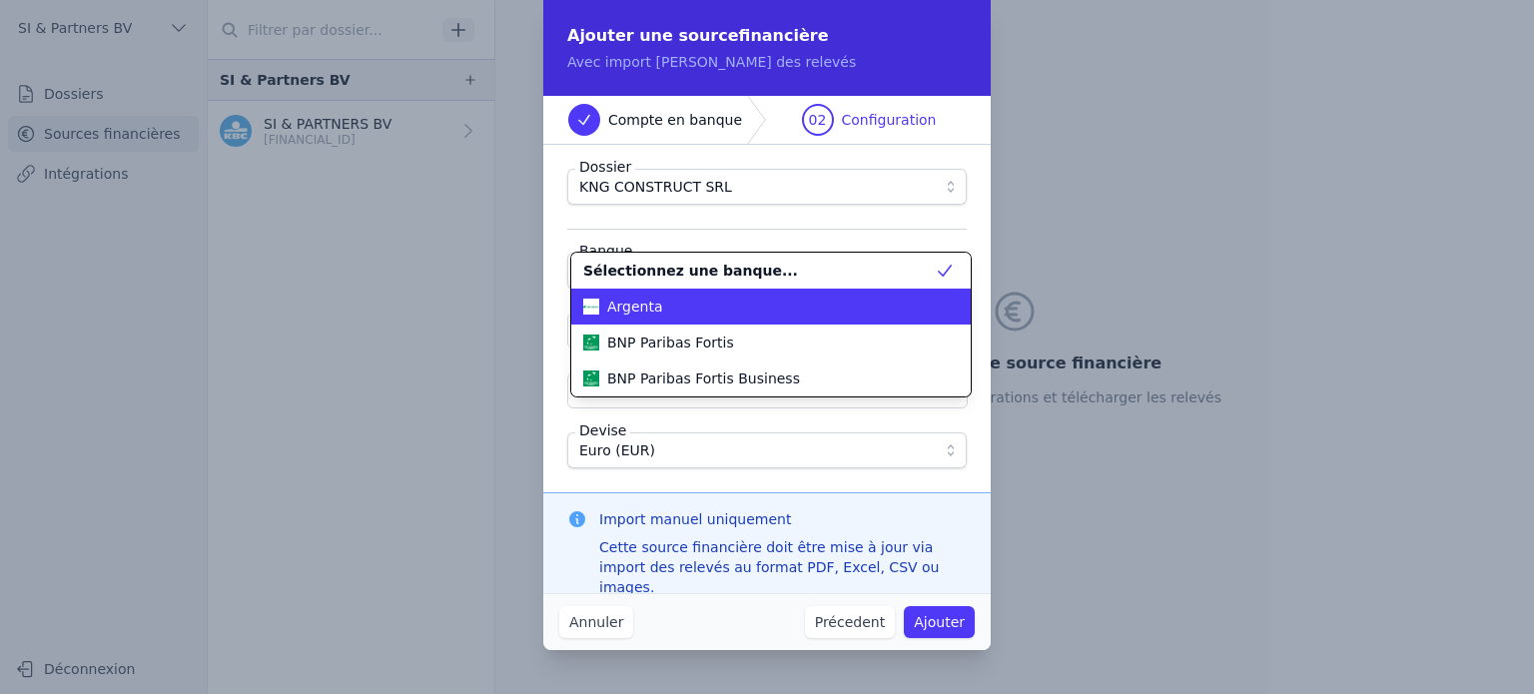
click at [634, 317] on li "Argenta" at bounding box center [771, 307] width 400 height 36
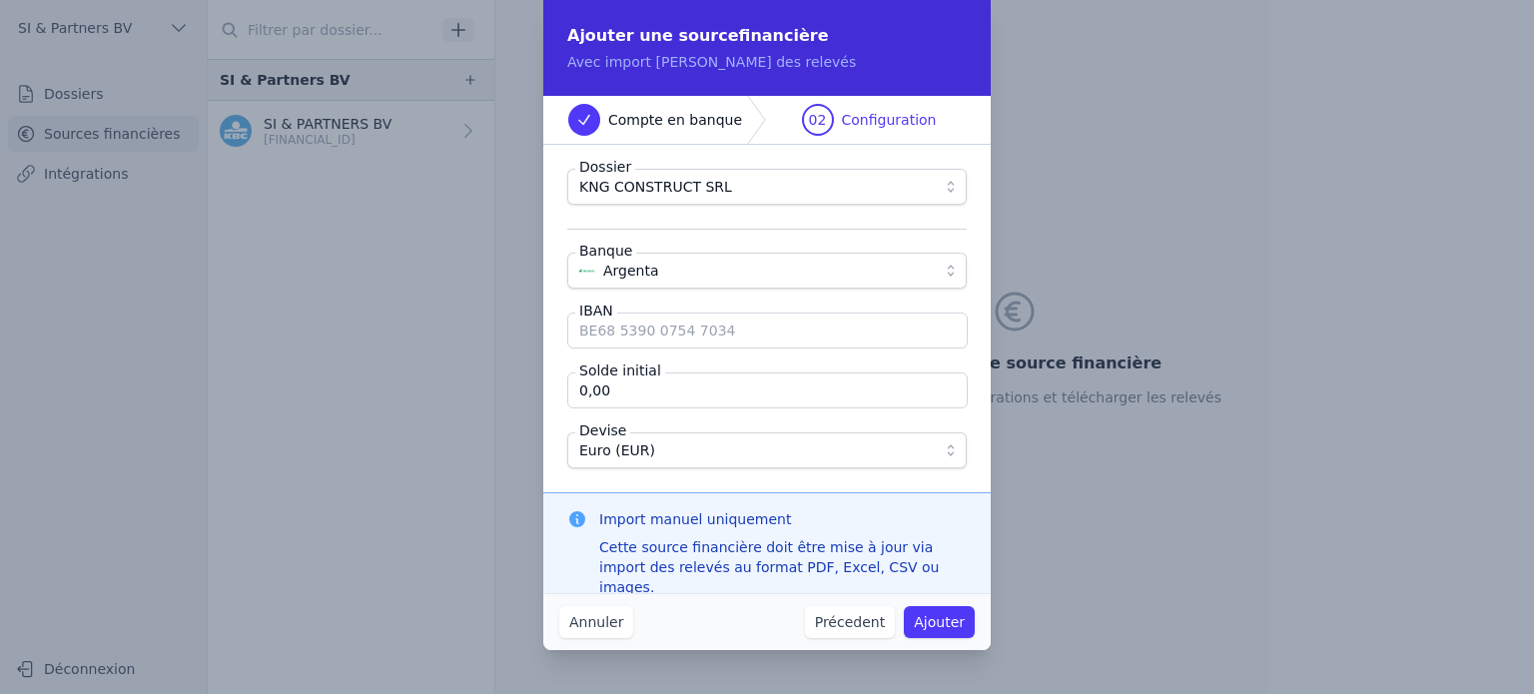
click at [627, 335] on input "IBAN" at bounding box center [767, 331] width 401 height 36
paste input "[FINANCIAL_ID]"
type input "[FINANCIAL_ID]"
click at [948, 632] on button "Ajouter" at bounding box center [939, 622] width 71 height 32
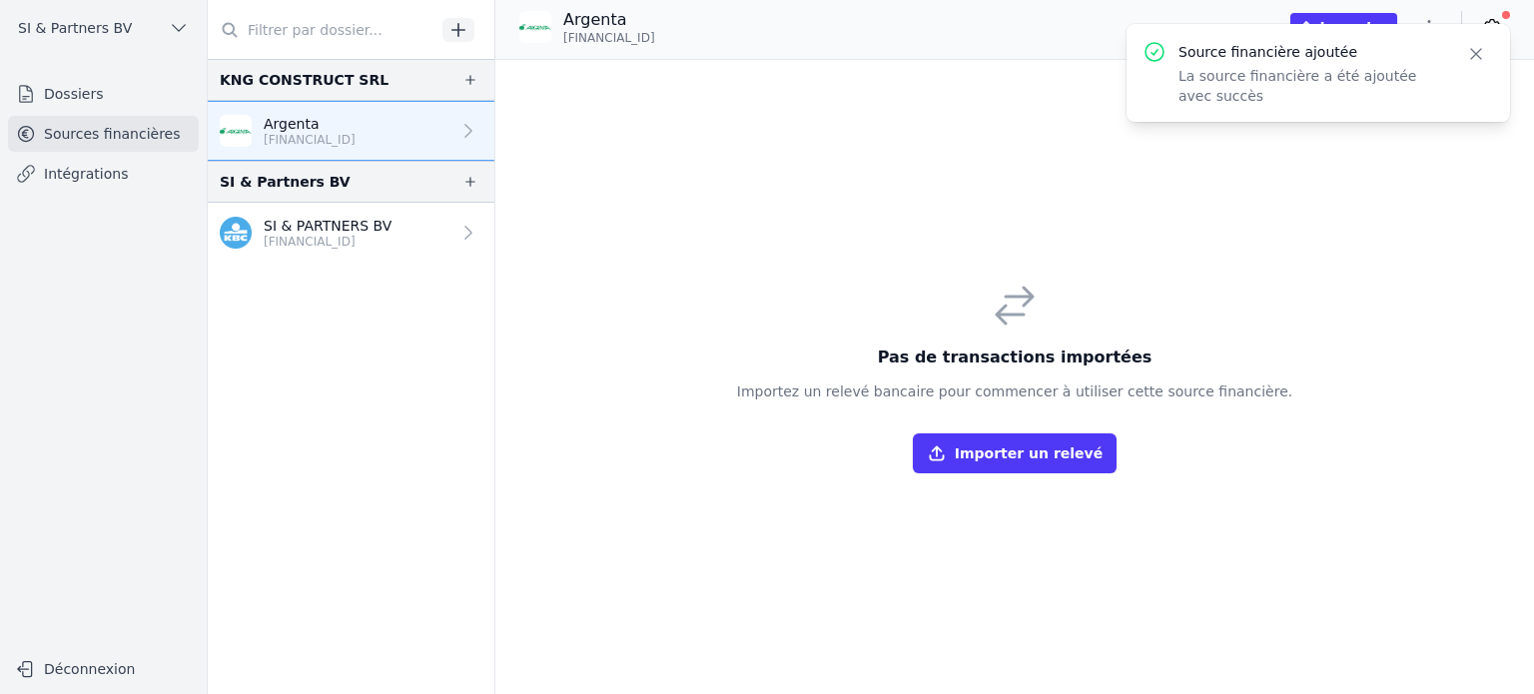
click at [1471, 52] on icon "button" at bounding box center [1476, 54] width 20 height 20
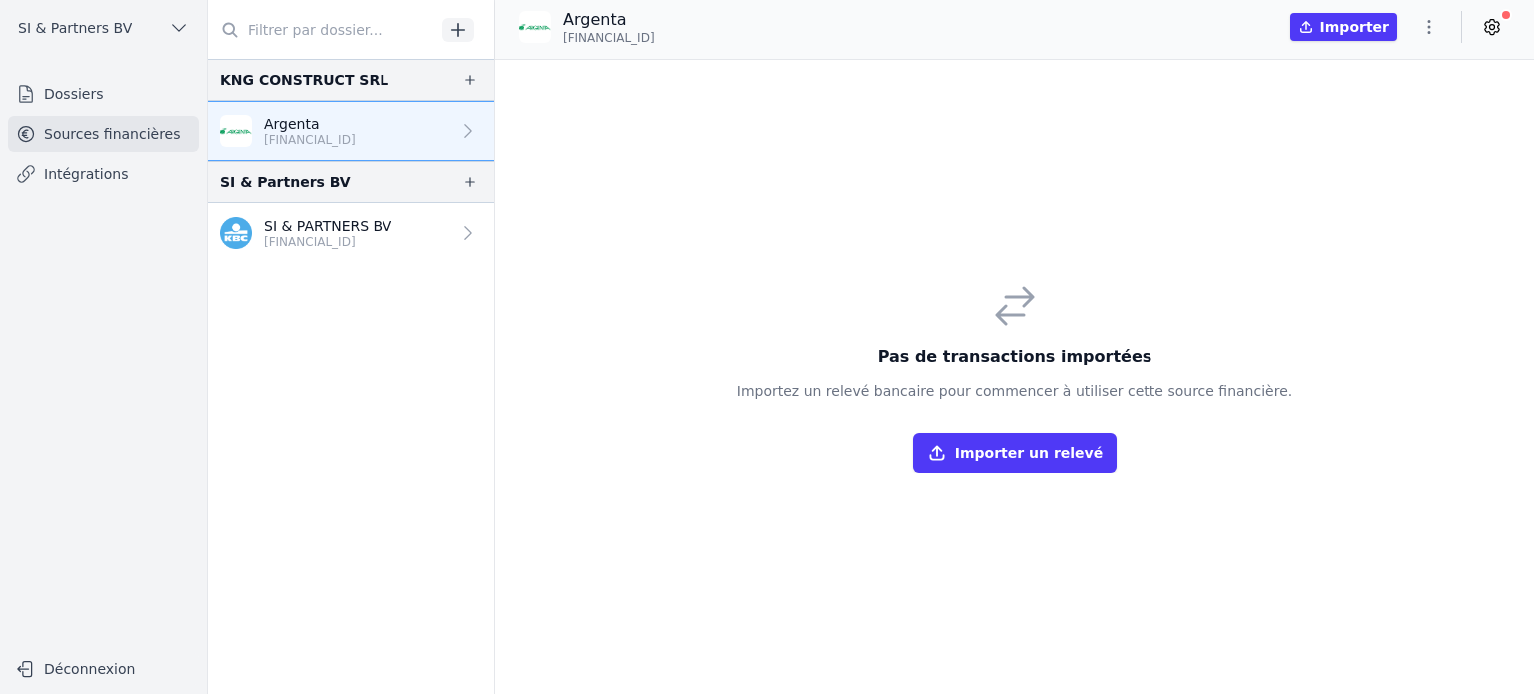
click at [995, 455] on button "Importer un relevé" at bounding box center [1015, 453] width 204 height 40
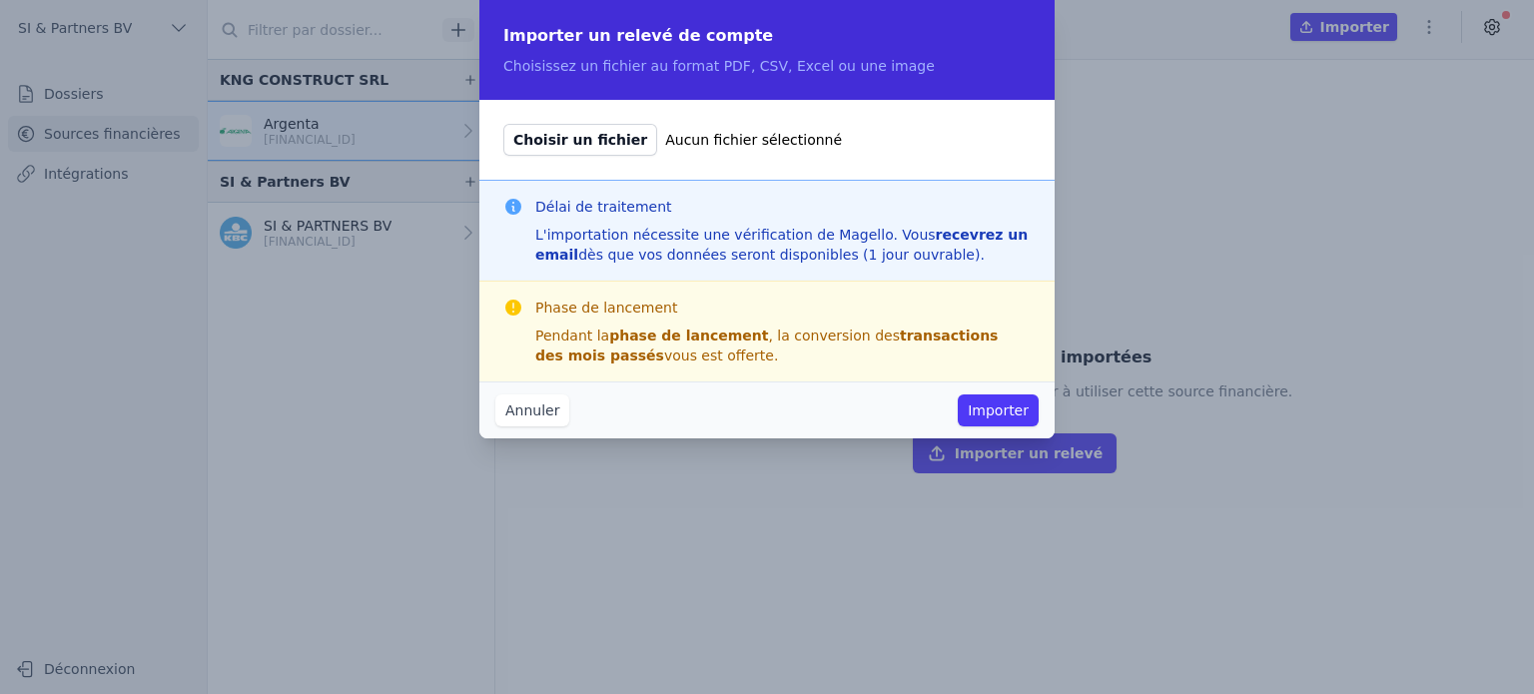
click at [999, 411] on button "Importer" at bounding box center [998, 411] width 81 height 32
click at [1002, 405] on button "Importer" at bounding box center [998, 411] width 81 height 32
click at [694, 351] on div "Pendant la phase de lancement , la conversion des transactions des mois passés …" at bounding box center [782, 346] width 495 height 40
click at [660, 220] on div "Délai de traitement L'importation nécessite une vérification de Magello. Vous r…" at bounding box center [782, 231] width 495 height 68
click at [585, 133] on span "Choisir un fichier" at bounding box center [580, 140] width 154 height 32
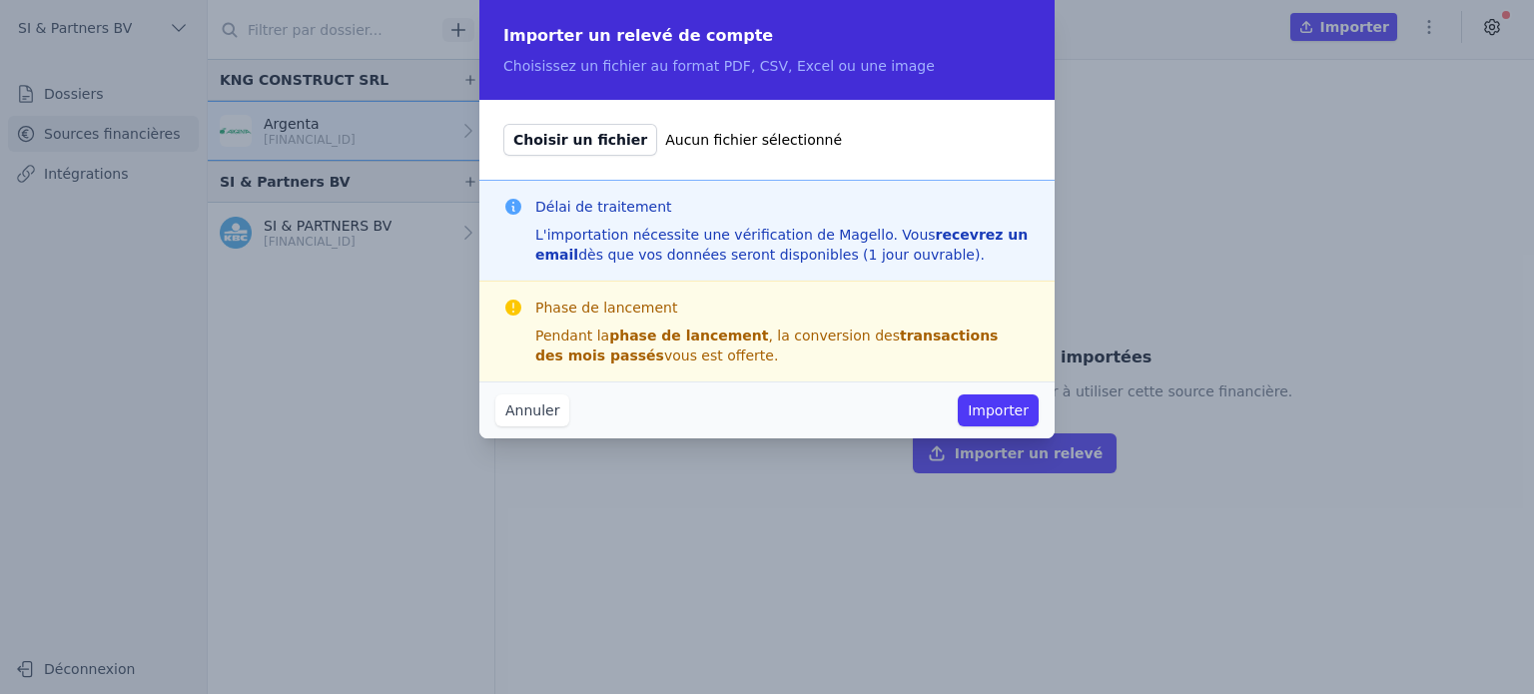
click at [503, 124] on input "Choisir un fichier Aucun fichier sélectionné" at bounding box center [502, 123] width 1 height 1
click at [657, 331] on strong "phase de lancement" at bounding box center [688, 336] width 159 height 16
click at [635, 239] on div "L'importation nécessite une vérification de Magello. Vous recevrez un email dès…" at bounding box center [782, 245] width 495 height 40
click at [598, 143] on span "Choisir un fichier" at bounding box center [580, 140] width 154 height 32
click at [503, 124] on input "Choisir un fichier Aucun fichier sélectionné" at bounding box center [502, 123] width 1 height 1
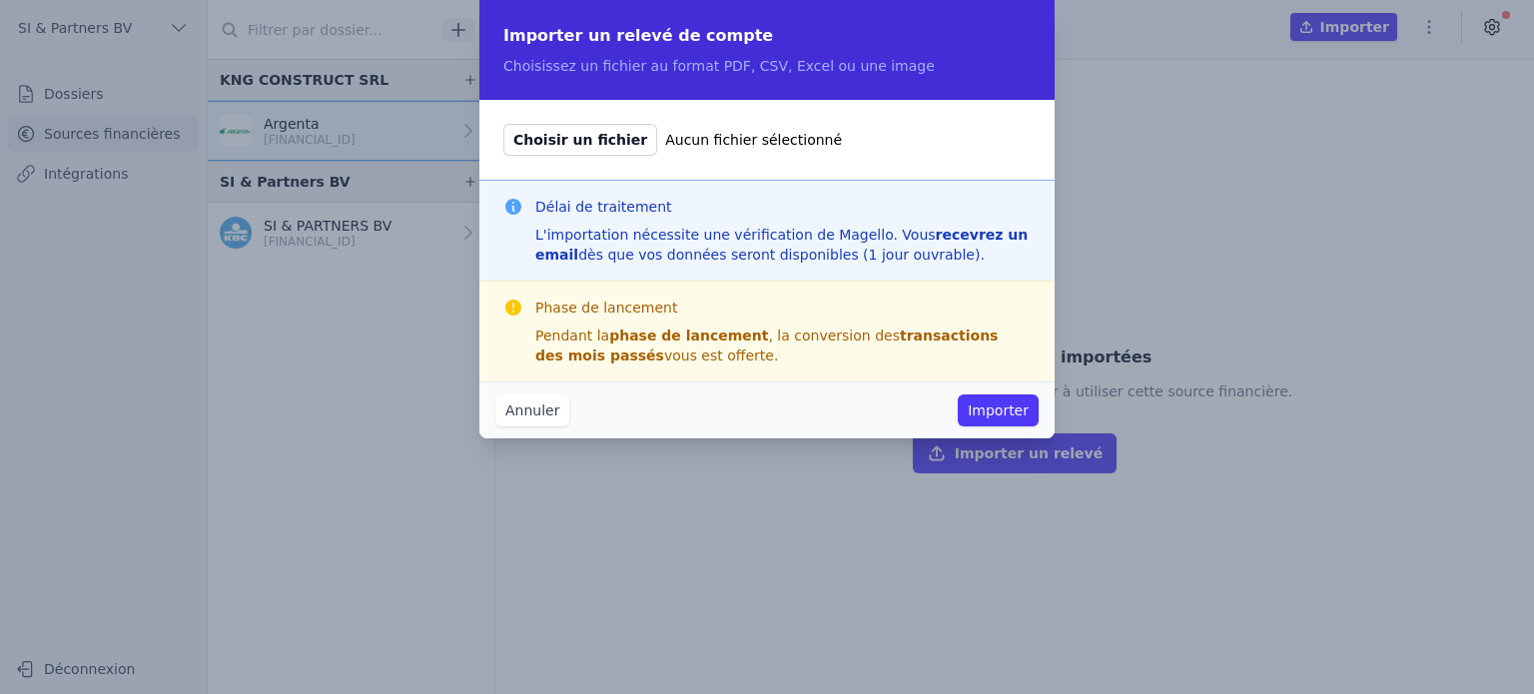
type input "C:\fakepath\rekeninguittreksels (1).pdf"
click at [999, 401] on button "Importer" at bounding box center [998, 411] width 81 height 32
click at [999, 408] on button "Importer" at bounding box center [998, 411] width 81 height 32
click at [632, 225] on div "L'importation nécessite une vérification de Magello. Vous recevrez un email dès…" at bounding box center [782, 245] width 495 height 40
click at [995, 415] on button "Importer" at bounding box center [998, 411] width 81 height 32
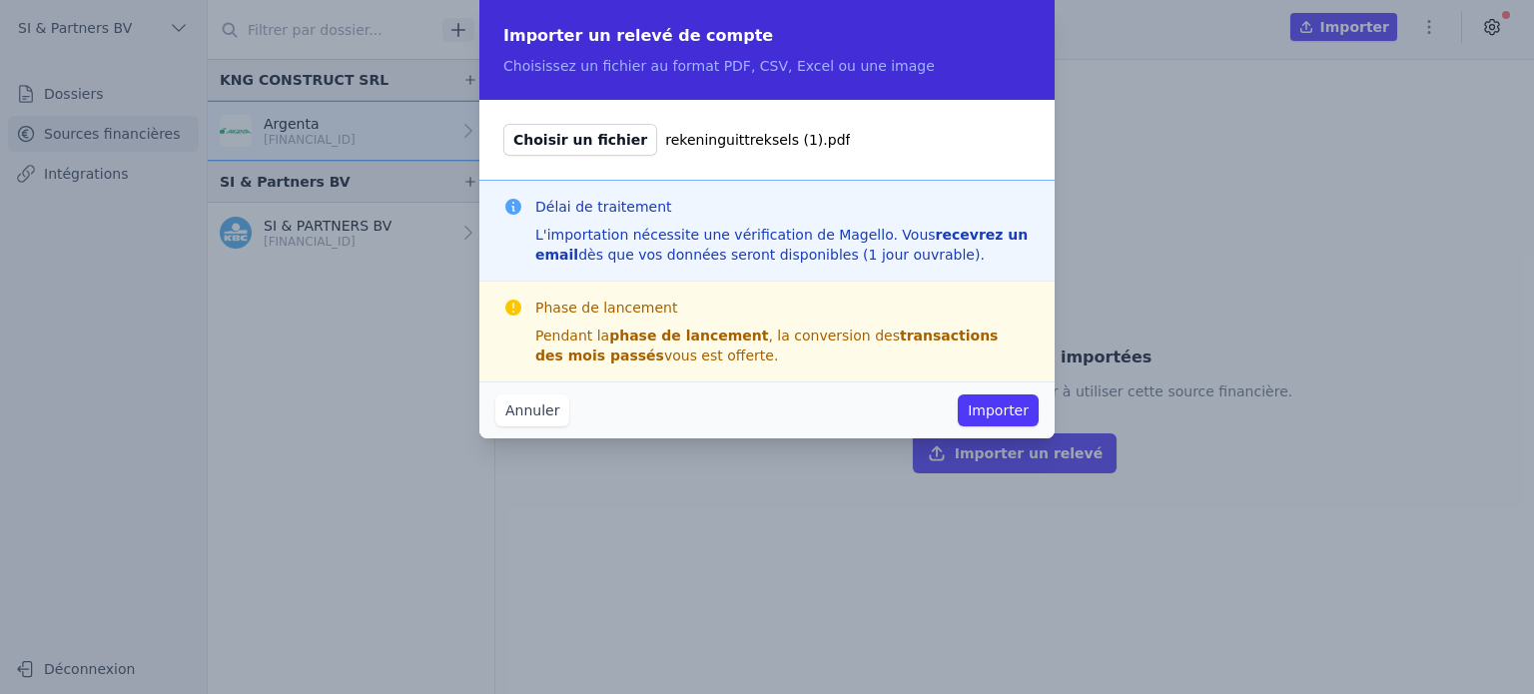
drag, startPoint x: 999, startPoint y: 417, endPoint x: 988, endPoint y: 417, distance: 11.0
click at [999, 417] on button "Importer" at bounding box center [998, 411] width 81 height 32
click at [589, 147] on span "Choisir un fichier" at bounding box center [580, 140] width 154 height 32
click at [503, 124] on input "Choisir un fichier rekeninguittreksels (1).pdf" at bounding box center [502, 123] width 1 height 1
click at [1007, 408] on button "Importer" at bounding box center [998, 411] width 81 height 32
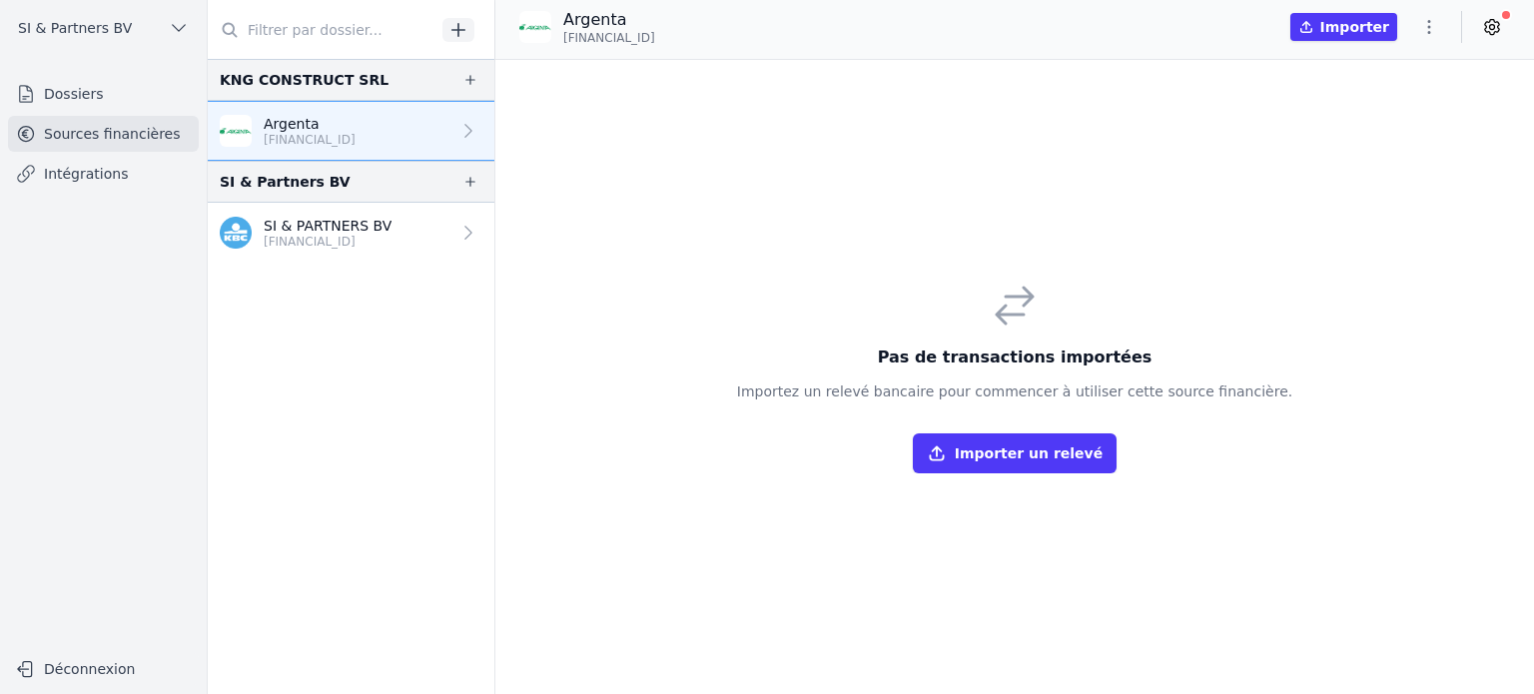
click at [325, 132] on p "[FINANCIAL_ID]" at bounding box center [310, 140] width 92 height 16
click at [1032, 459] on button "Importer un relevé" at bounding box center [1015, 453] width 204 height 40
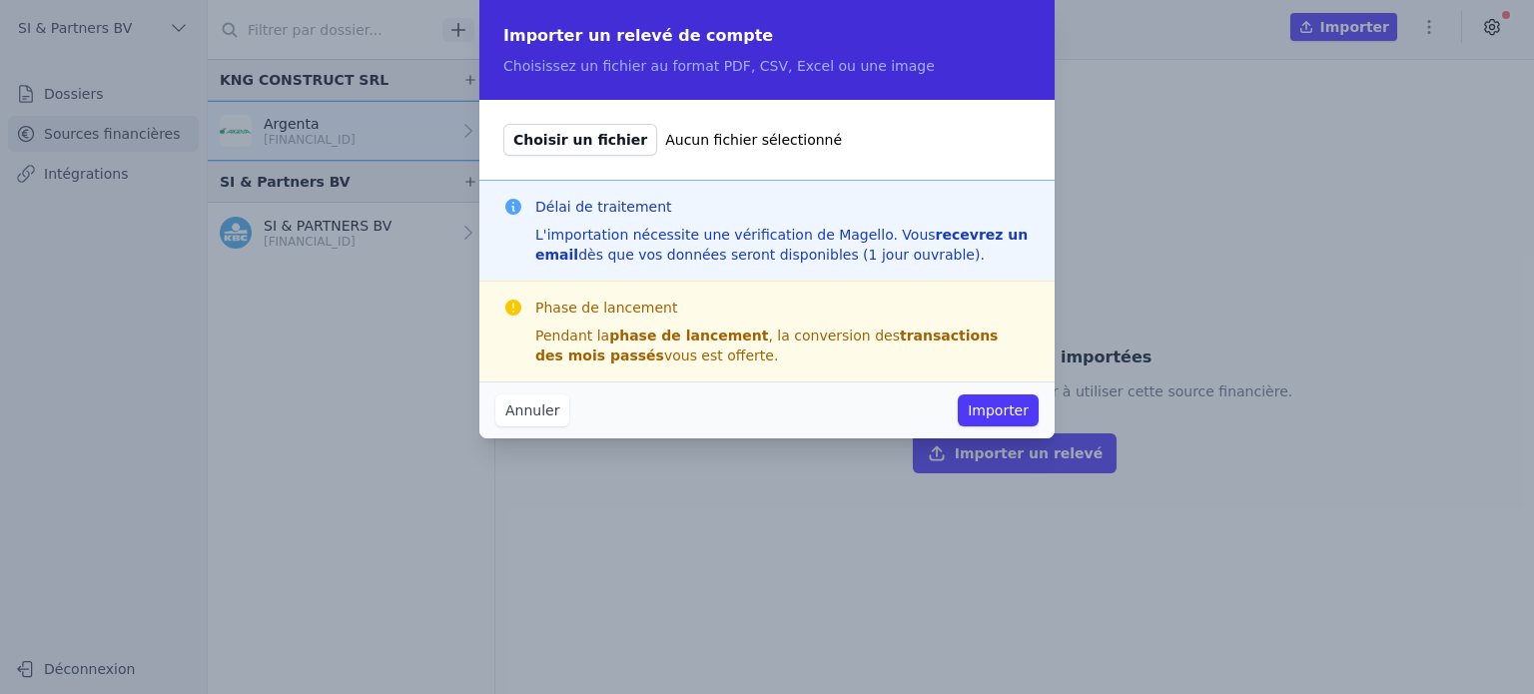
click at [602, 142] on span "Choisir un fichier" at bounding box center [580, 140] width 154 height 32
click at [503, 124] on input "Choisir un fichier Aucun fichier sélectionné" at bounding box center [502, 123] width 1 height 1
type input "C:\fakepath\rekeninguittreksels (1).pdf"
click at [999, 408] on button "Importer" at bounding box center [998, 411] width 81 height 32
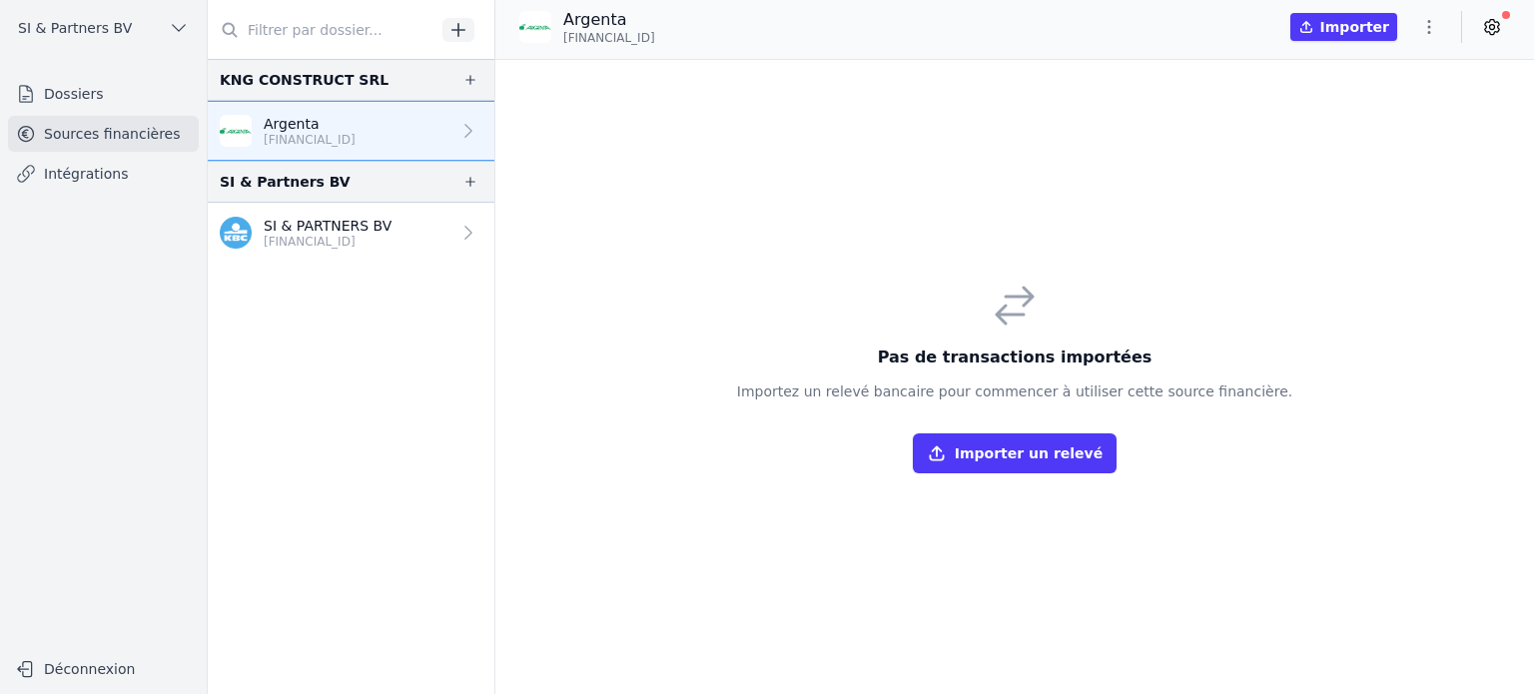
click at [320, 133] on p "[FINANCIAL_ID]" at bounding box center [310, 140] width 92 height 16
click at [62, 95] on link "Dossiers" at bounding box center [103, 94] width 191 height 36
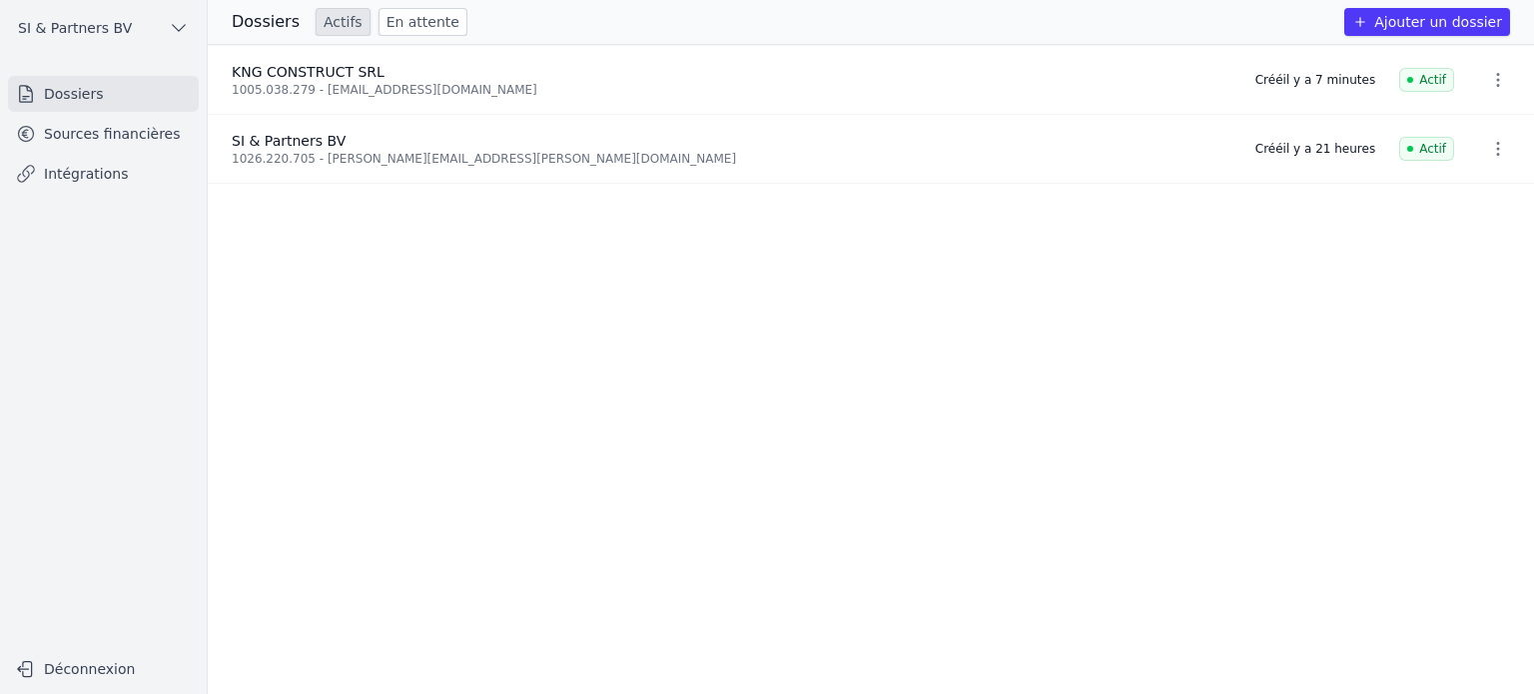
click at [322, 92] on div "1005.038.279 - [EMAIL_ADDRESS][DOMAIN_NAME]" at bounding box center [732, 90] width 1000 height 16
click at [1497, 75] on icon "button" at bounding box center [1498, 80] width 20 height 20
click at [315, 80] on div at bounding box center [767, 347] width 1534 height 694
click at [65, 30] on span "SI & Partners BV" at bounding box center [75, 28] width 114 height 20
click at [66, 111] on icon at bounding box center [65, 113] width 14 height 15
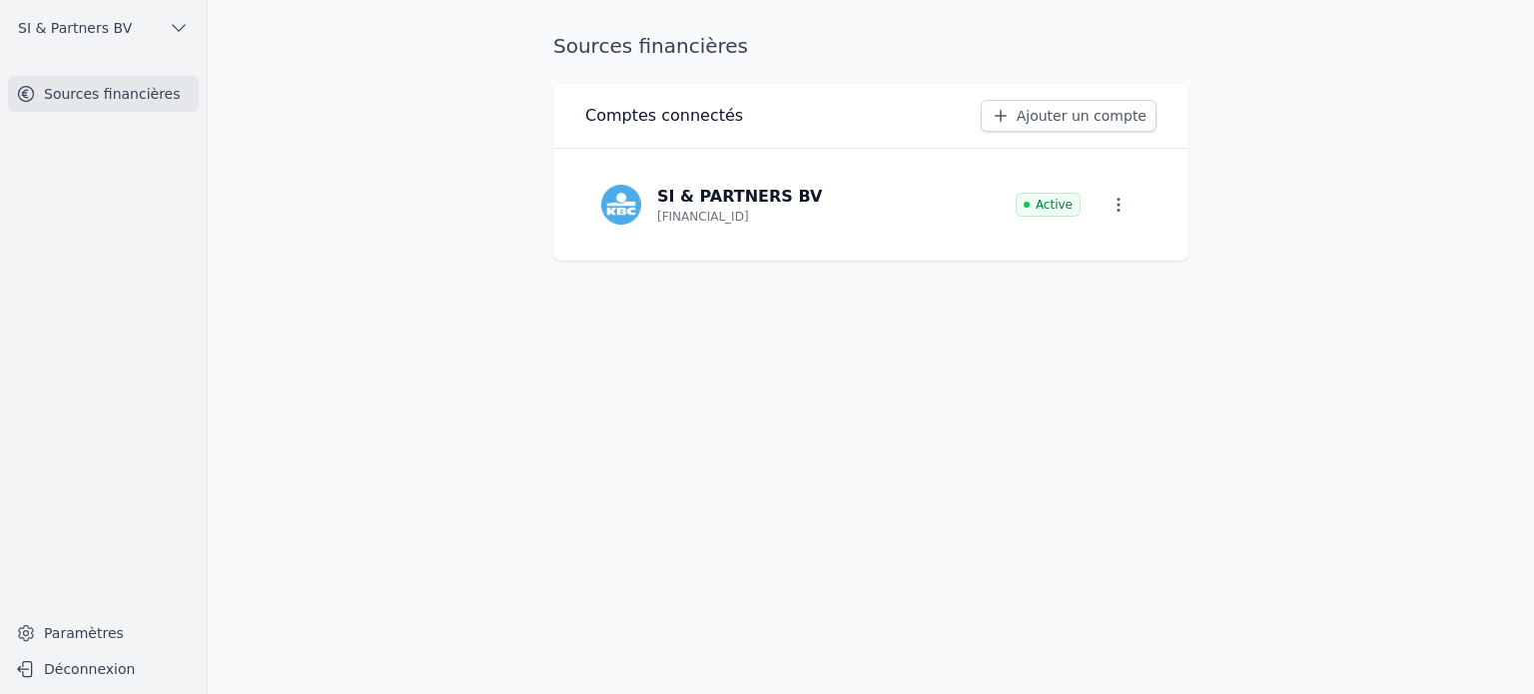
click at [123, 24] on button "SI & Partners BV" at bounding box center [103, 28] width 191 height 32
click at [93, 75] on span "SI & Partners BV" at bounding box center [139, 72] width 114 height 20
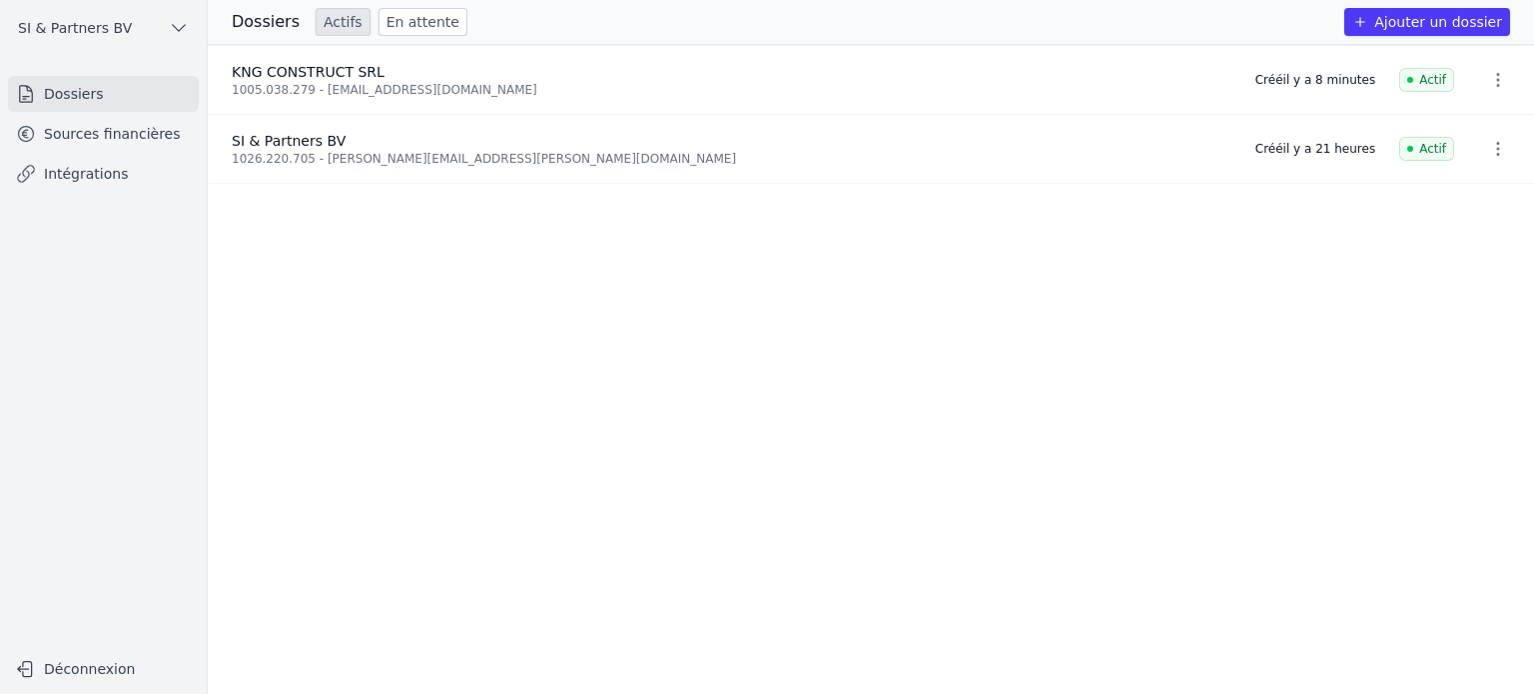
click at [354, 72] on span "KNG CONSTRUCT SRL" at bounding box center [308, 72] width 153 height 16
click at [113, 147] on link "Sources financières" at bounding box center [103, 134] width 191 height 36
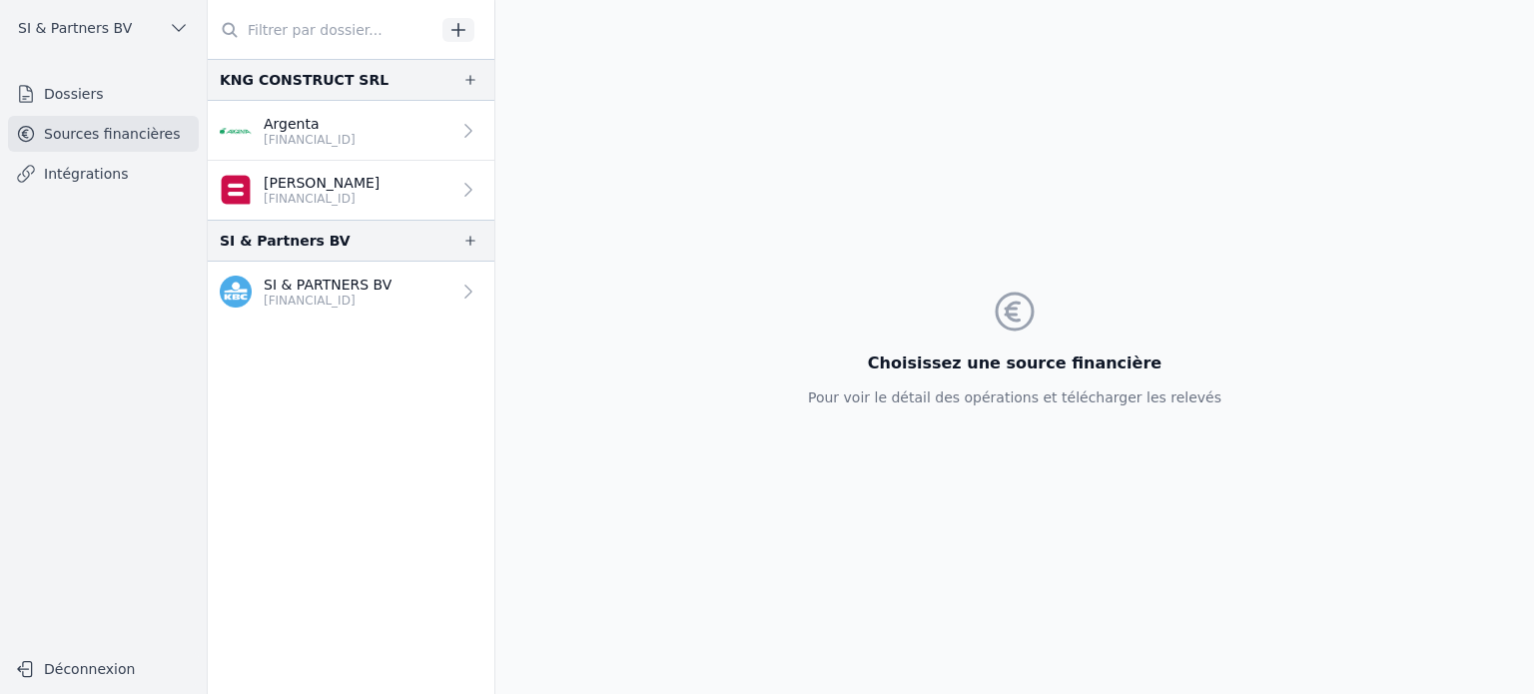
click at [313, 187] on p "[PERSON_NAME]" at bounding box center [322, 183] width 116 height 20
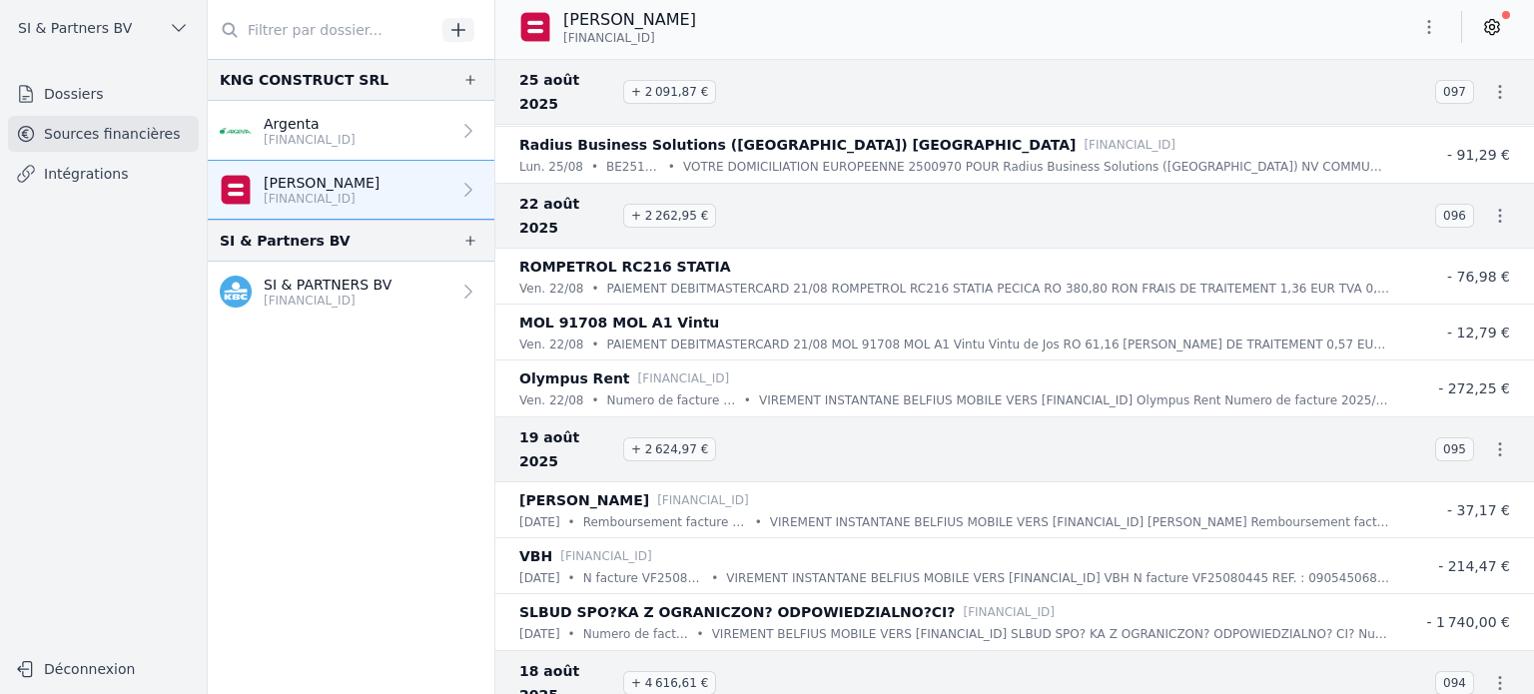
scroll to position [7091, 0]
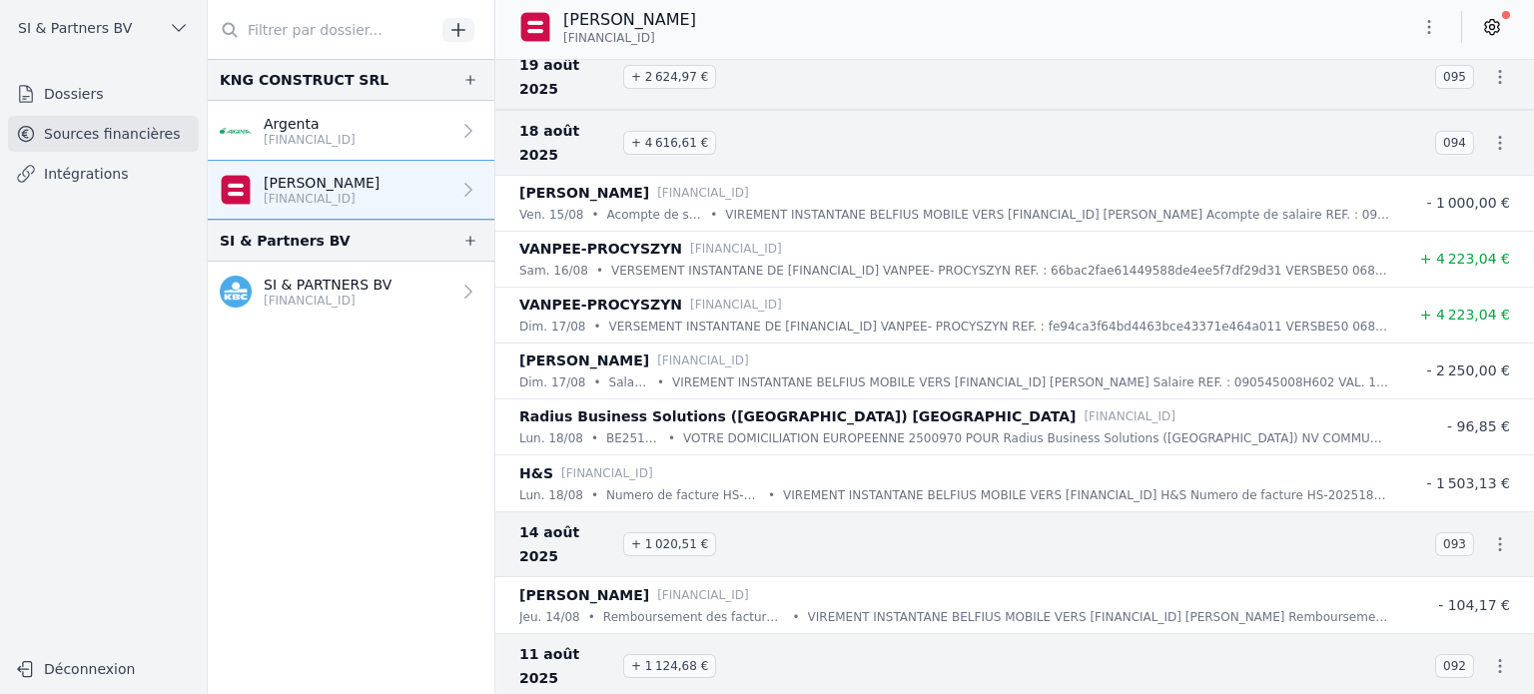
click at [292, 139] on p "[FINANCIAL_ID]" at bounding box center [310, 140] width 92 height 16
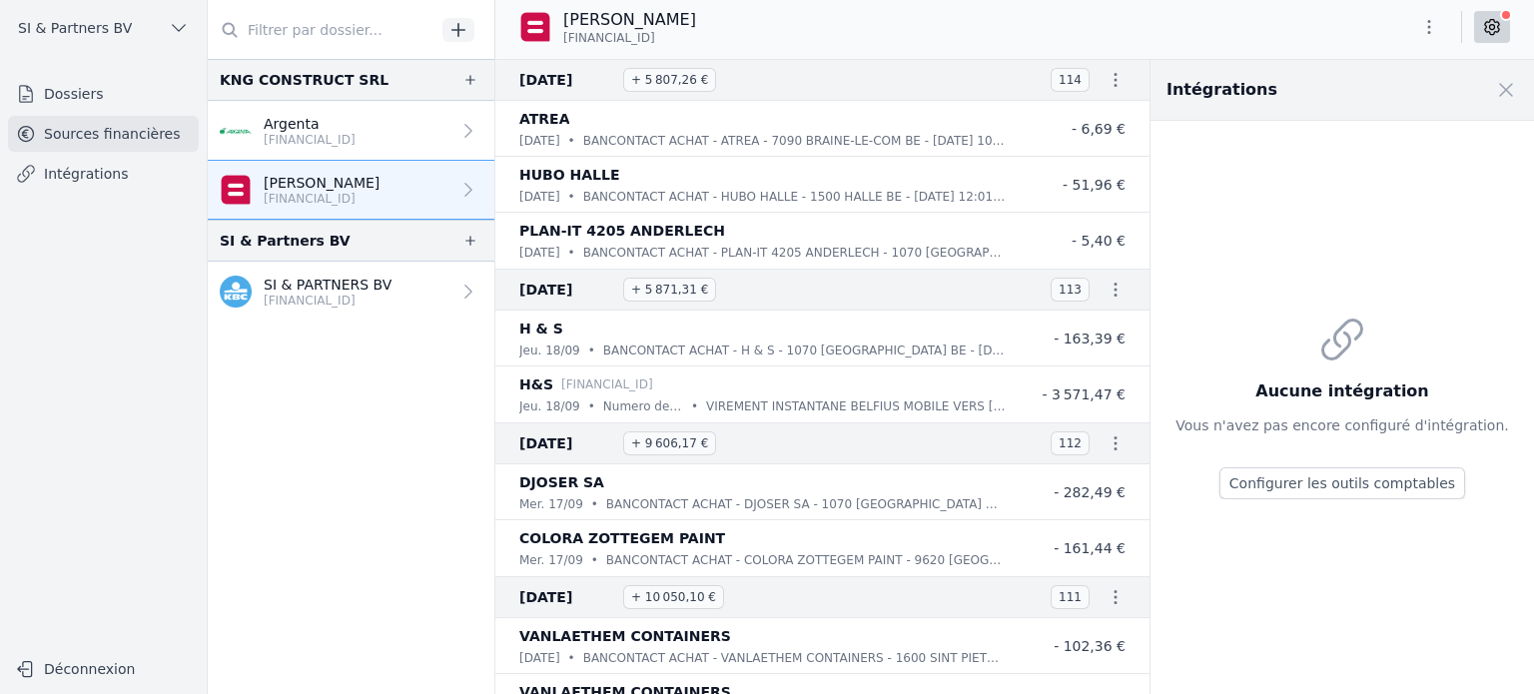
click at [356, 115] on p "Argenta" at bounding box center [310, 124] width 92 height 20
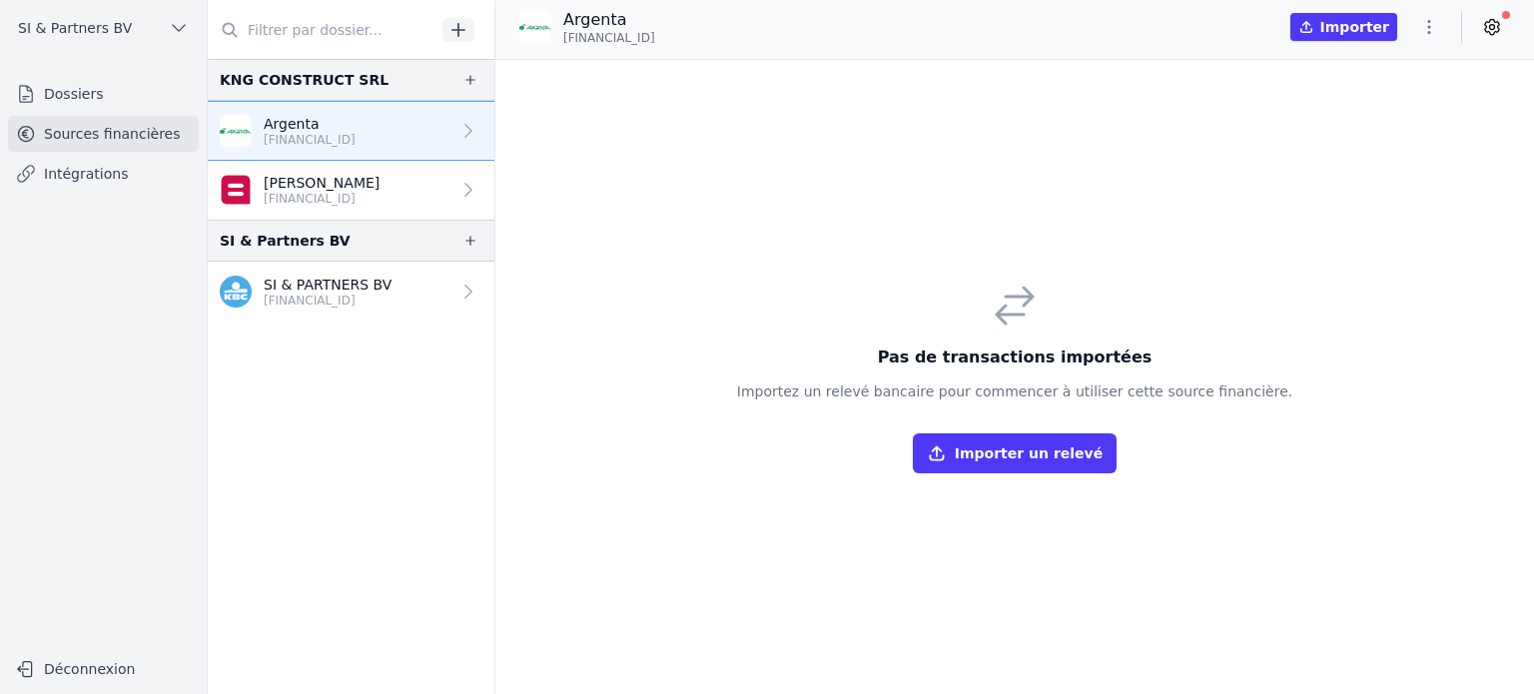
click at [321, 183] on p "[PERSON_NAME]" at bounding box center [322, 183] width 116 height 20
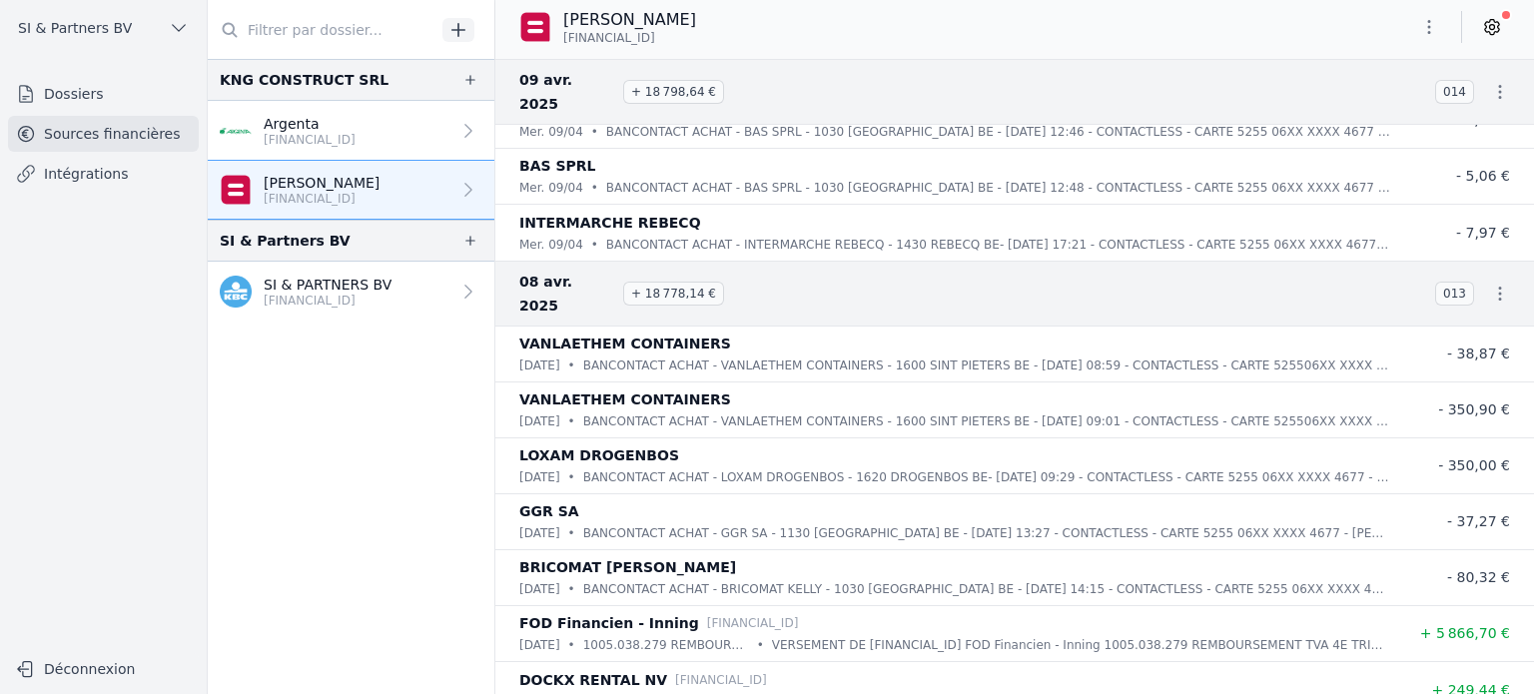
scroll to position [31870, 0]
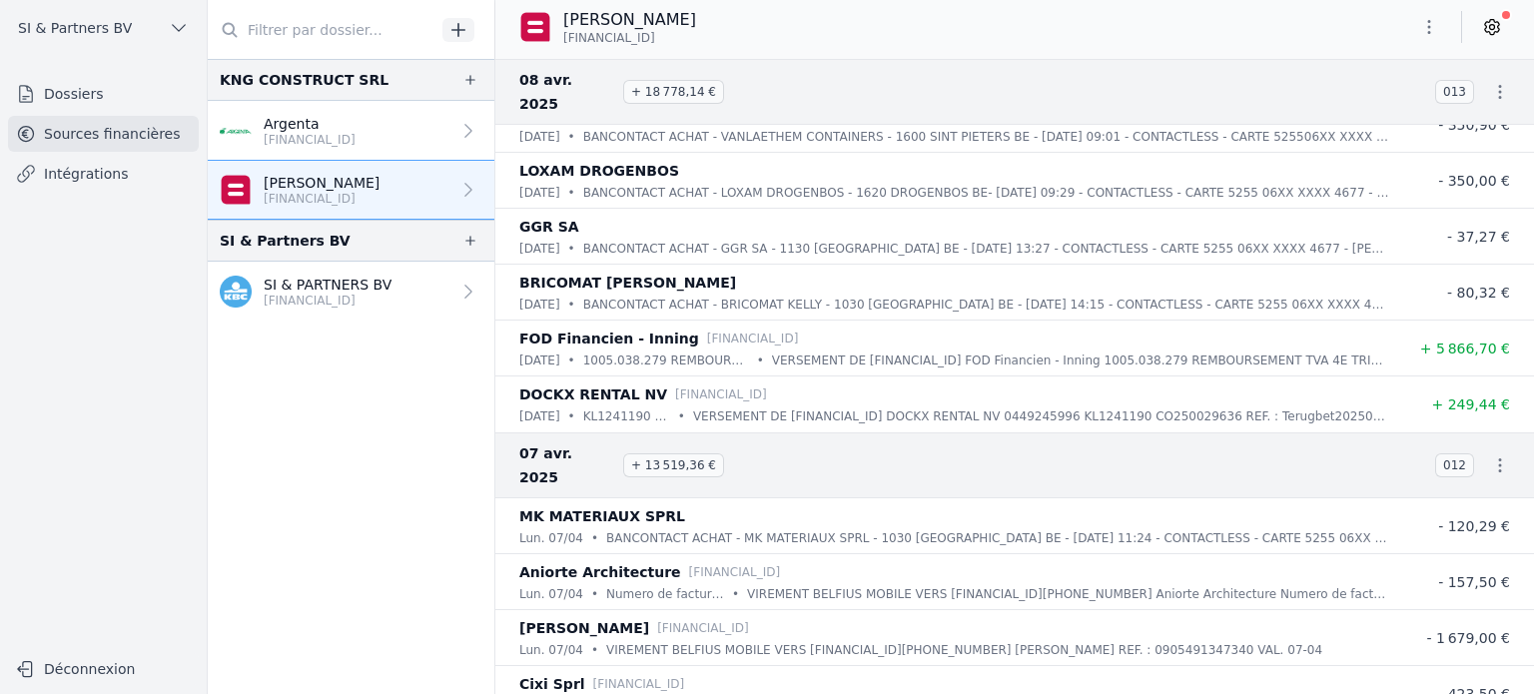
click at [351, 139] on p "[FINANCIAL_ID]" at bounding box center [310, 140] width 92 height 16
